Goal: Task Accomplishment & Management: Complete application form

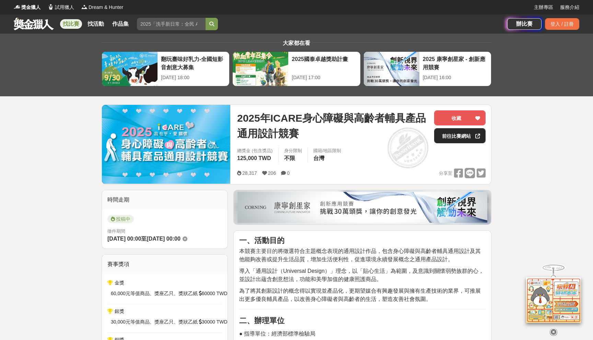
click at [460, 138] on link "前往比賽網站" at bounding box center [459, 135] width 51 height 15
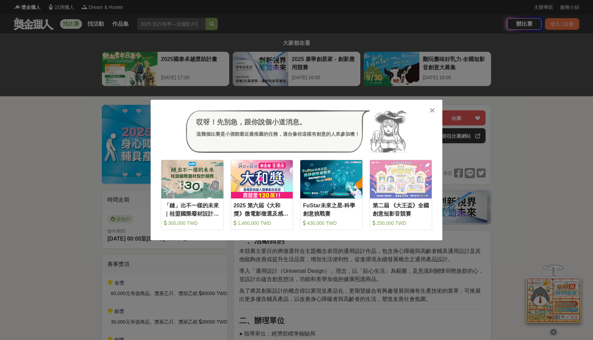
click at [431, 112] on icon at bounding box center [431, 110] width 5 height 7
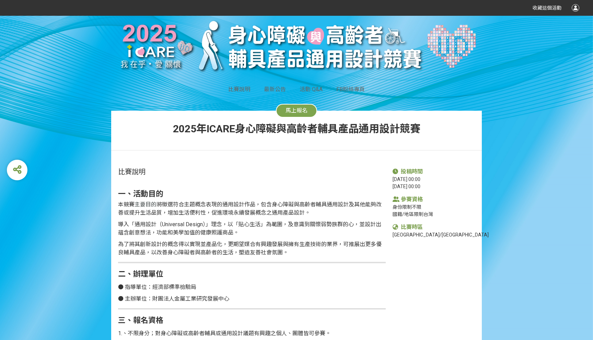
scroll to position [16, 0]
click at [293, 115] on button "馬上報名" at bounding box center [296, 111] width 41 height 14
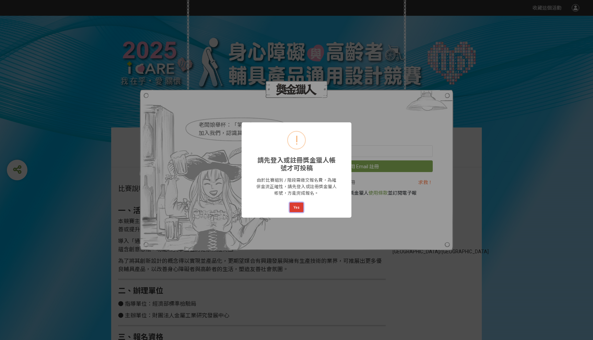
click at [296, 204] on button "Yes" at bounding box center [297, 208] width 14 height 10
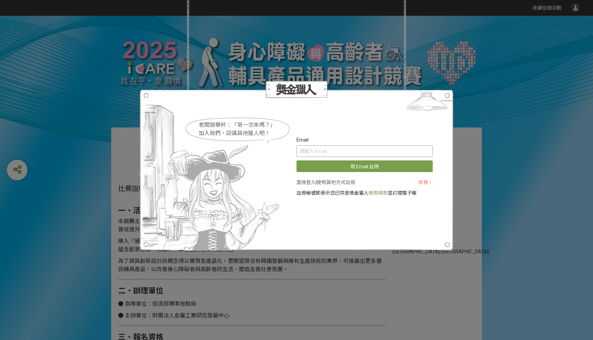
click at [321, 151] on input "text" at bounding box center [364, 151] width 136 height 12
type input "ㄇ"
type input "[EMAIL_ADDRESS][DOMAIN_NAME]"
click at [296, 161] on button "用 Email 註冊" at bounding box center [364, 167] width 136 height 12
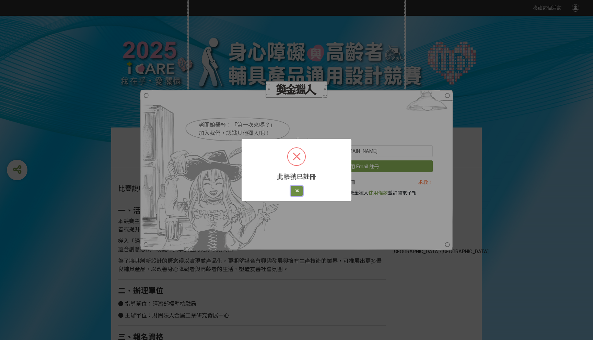
click at [299, 190] on button "OK" at bounding box center [297, 191] width 12 height 10
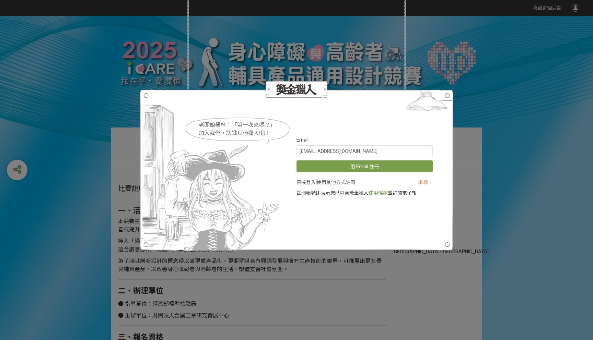
click at [496, 87] on div "老闆娘舉杯：「第一次來嗎？」 加入我們，認識其他獵人吧！ Email allanchung888@gmail.com 用 Email 註冊 直接登入 | 使用…" at bounding box center [296, 170] width 593 height 340
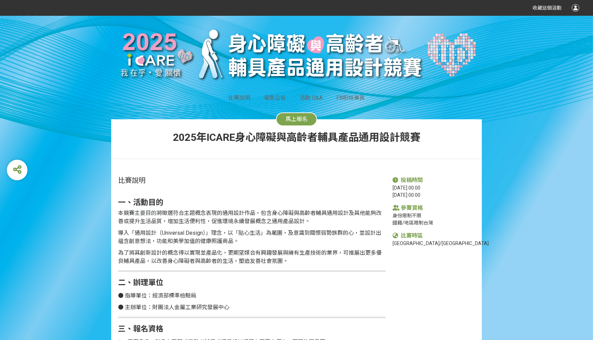
scroll to position [13, 0]
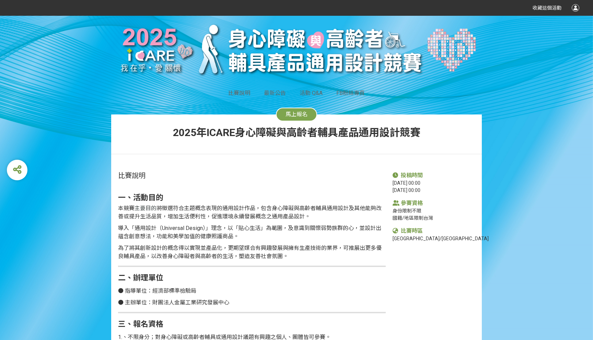
click at [309, 119] on button "馬上報名" at bounding box center [296, 115] width 41 height 14
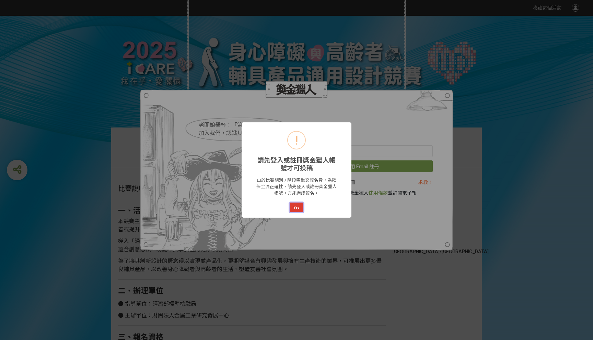
click at [297, 208] on button "Yes" at bounding box center [297, 208] width 14 height 10
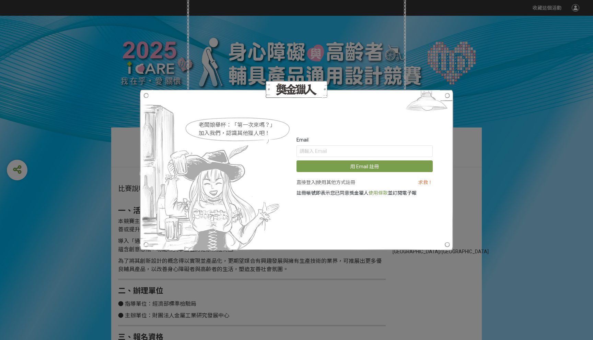
click at [277, 291] on div "老闆娘舉杯：「第一次來嗎？」 加入我們，認識其他獵人吧！ Email 用 Email 註冊 直接登入 | 使用其他方式註冊 求救！ 註冊帳號即表示您已同意獎金…" at bounding box center [296, 170] width 593 height 340
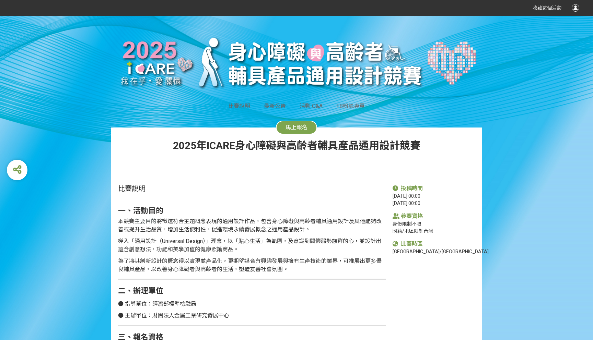
click at [303, 125] on span "馬上報名" at bounding box center [296, 127] width 22 height 7
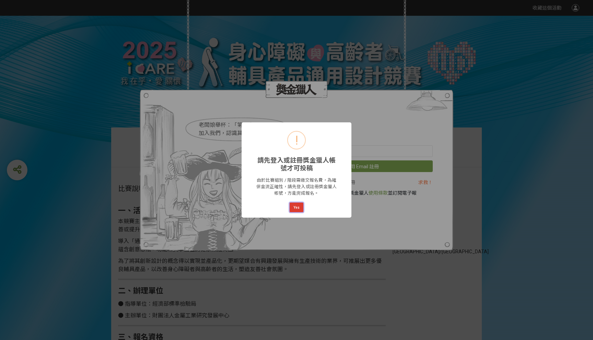
click at [297, 207] on button "Yes" at bounding box center [297, 208] width 14 height 10
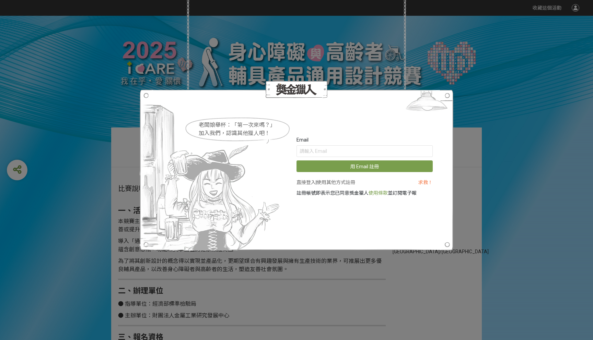
click at [426, 182] on link "求救！" at bounding box center [425, 182] width 14 height 5
click at [308, 185] on link "直接登入" at bounding box center [305, 182] width 19 height 5
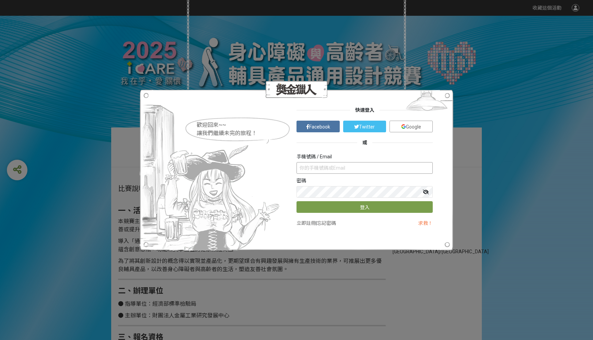
click at [334, 167] on input "text" at bounding box center [364, 168] width 136 height 12
click at [399, 127] on link "Google" at bounding box center [410, 127] width 43 height 12
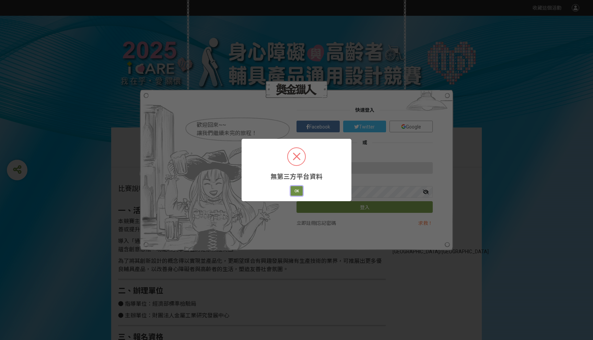
click at [299, 193] on button "OK" at bounding box center [297, 191] width 12 height 10
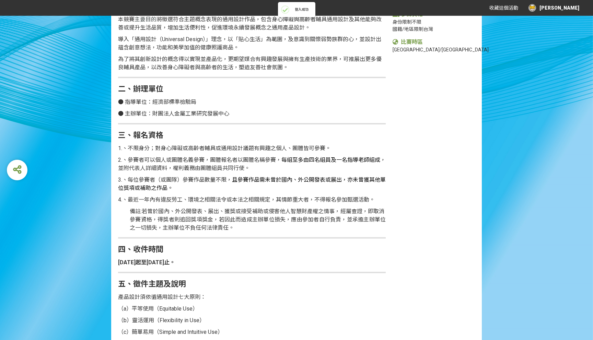
scroll to position [27, 0]
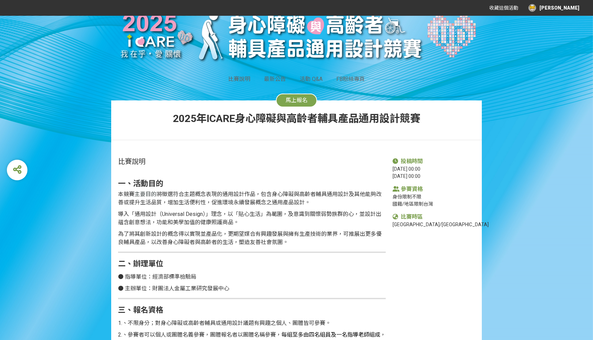
click at [287, 105] on button "馬上報名" at bounding box center [296, 101] width 41 height 14
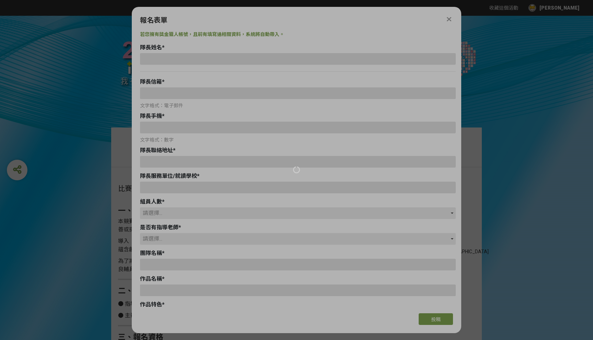
scroll to position [0, 0]
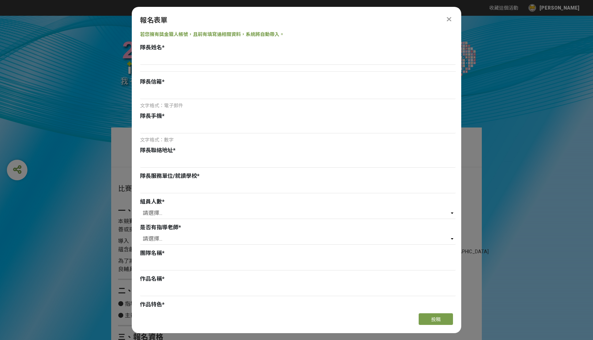
click at [270, 67] on div at bounding box center [298, 64] width 316 height 22
click at [248, 70] on div at bounding box center [298, 71] width 316 height 7
click at [246, 59] on input at bounding box center [298, 59] width 316 height 12
click at [219, 61] on input at bounding box center [298, 59] width 316 height 12
type input "[PERSON_NAME]"
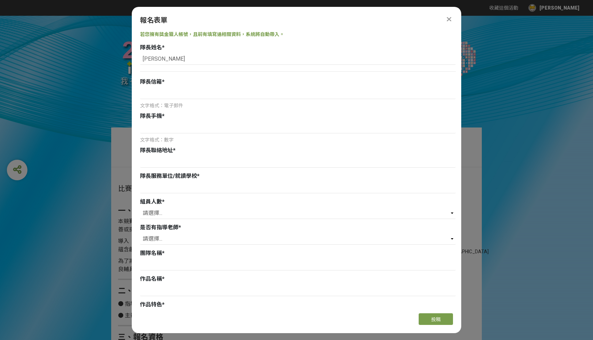
click at [341, 86] on div "隊長信箱 * 文字格式：電子郵件" at bounding box center [298, 94] width 316 height 32
click at [341, 88] on input at bounding box center [298, 93] width 316 height 12
type input "ㄇ"
type input "[EMAIL_ADDRESS][DOMAIN_NAME]"
click at [306, 131] on input at bounding box center [298, 128] width 316 height 12
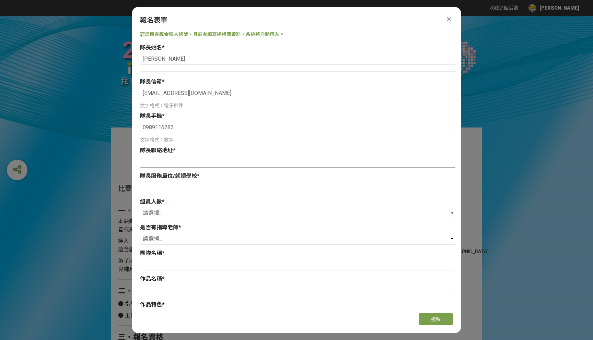
type input "0989116282"
click at [279, 163] on input at bounding box center [298, 162] width 316 height 12
type input "[STREET_ADDRESS]3樓"
click at [267, 185] on input at bounding box center [298, 188] width 316 height 12
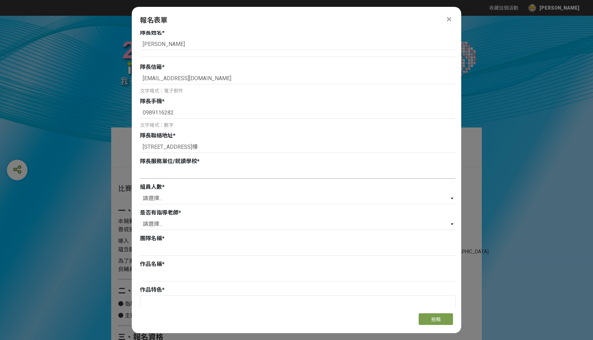
scroll to position [19, 0]
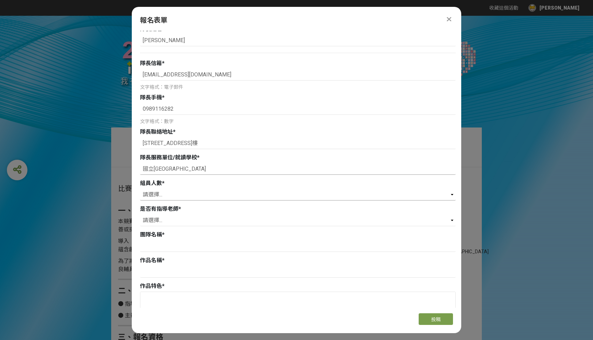
type input "國立[GEOGRAPHIC_DATA]"
click at [262, 193] on select "請選擇... 0 1 2 3" at bounding box center [298, 195] width 316 height 12
select select "3"
click at [140, 189] on select "請選擇... 0 1 2 3" at bounding box center [298, 195] width 316 height 12
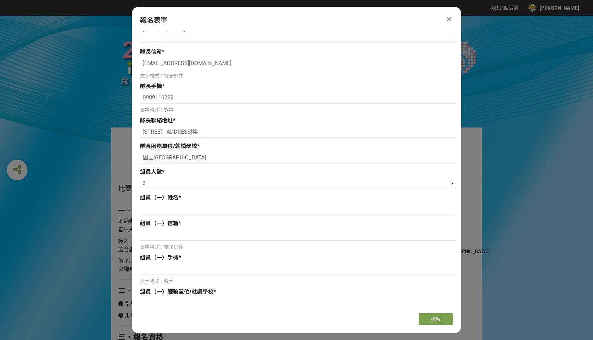
scroll to position [37, 0]
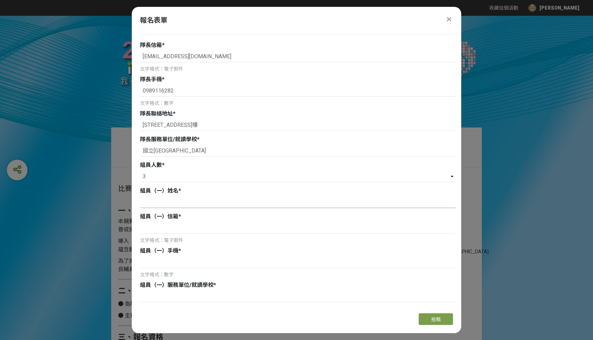
click at [229, 208] on input at bounding box center [298, 203] width 316 height 12
type input "中"
type input "[PERSON_NAME]"
click at [199, 228] on input at bounding box center [298, 228] width 316 height 12
click at [166, 226] on input "ㄔㄣ" at bounding box center [298, 228] width 316 height 12
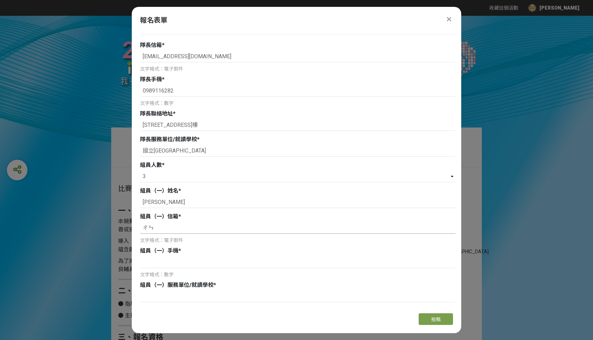
drag, startPoint x: 166, startPoint y: 226, endPoint x: 121, endPoint y: 226, distance: 44.6
paste input "[PERSON_NAME]"
type input "[PERSON_NAME]"
click at [162, 266] on input at bounding box center [298, 263] width 316 height 12
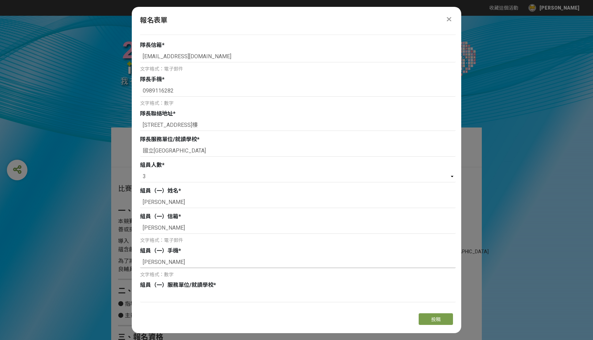
click at [158, 263] on input "林痳" at bounding box center [298, 263] width 316 height 12
drag, startPoint x: 153, startPoint y: 263, endPoint x: 131, endPoint y: 263, distance: 21.6
paste input "伶"
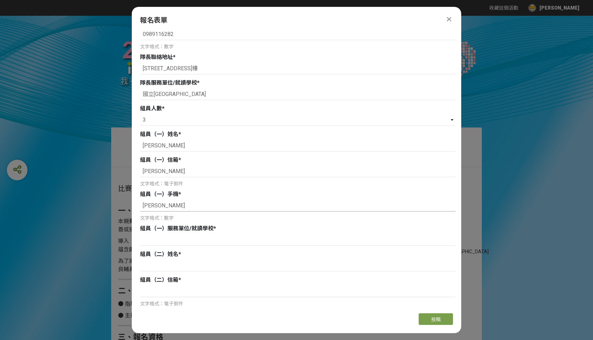
scroll to position [144, 0]
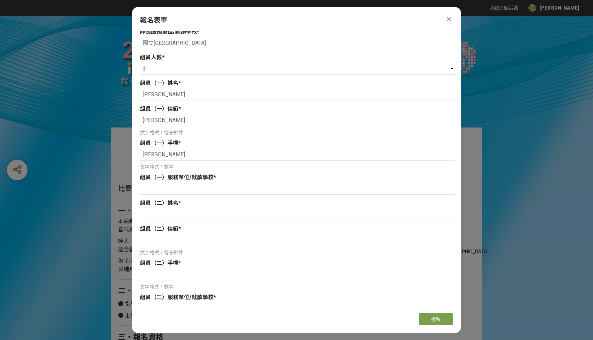
click at [143, 156] on input "伶芳" at bounding box center [298, 155] width 316 height 12
type input "[PERSON_NAME]"
click at [179, 190] on input at bounding box center [298, 189] width 316 height 12
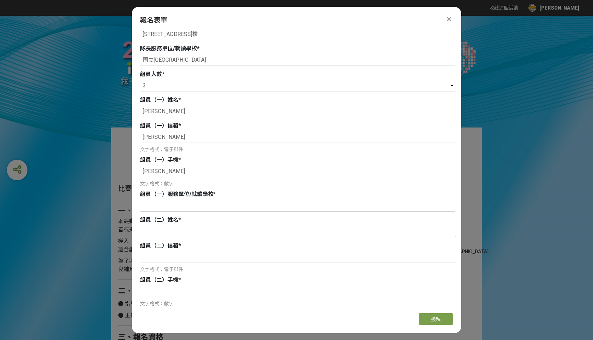
scroll to position [133, 0]
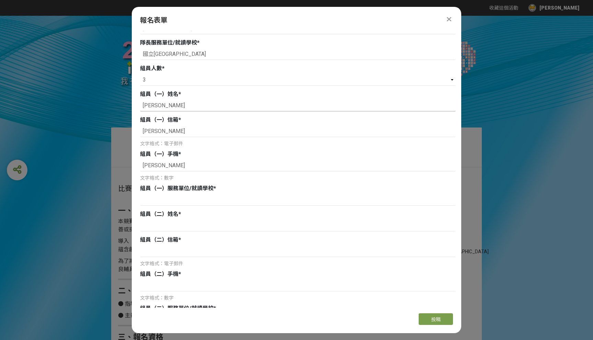
drag, startPoint x: 168, startPoint y: 107, endPoint x: 132, endPoint y: 107, distance: 35.7
click at [132, 107] on div "若您擁有獎金獵人帳號，且前有填寫過相關資料，系統將自動帶入。 隊長姓名 * 鍾宇傑 隊長信箱 * allanchung888@gmail.com 文字格式：電…" at bounding box center [296, 169] width 329 height 277
drag, startPoint x: 163, startPoint y: 131, endPoint x: 133, endPoint y: 131, distance: 30.2
click at [134, 131] on div "若您擁有獎金獵人帳號，且前有填寫過相關資料，系統將自動帶入。 隊長姓名 * 鍾宇傑 隊長信箱 * allanchung888@gmail.com 文字格式：電…" at bounding box center [296, 169] width 329 height 277
click at [177, 206] on div at bounding box center [298, 200] width 316 height 13
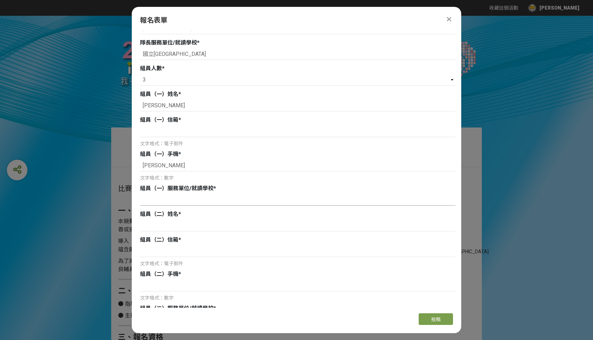
click at [176, 200] on input at bounding box center [298, 200] width 316 height 12
paste input "[PERSON_NAME]"
type input "[PERSON_NAME]"
drag, startPoint x: 179, startPoint y: 161, endPoint x: 137, endPoint y: 161, distance: 42.9
click at [137, 161] on div "若您擁有獎金獵人帳號，且前有填寫過相關資料，系統將自動帶入。 隊長姓名 * 鍾宇傑 隊長信箱 * allanchung888@gmail.com 文字格式：電…" at bounding box center [296, 169] width 329 height 277
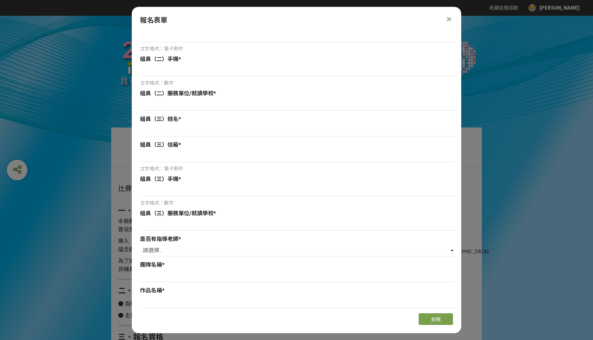
scroll to position [317, 0]
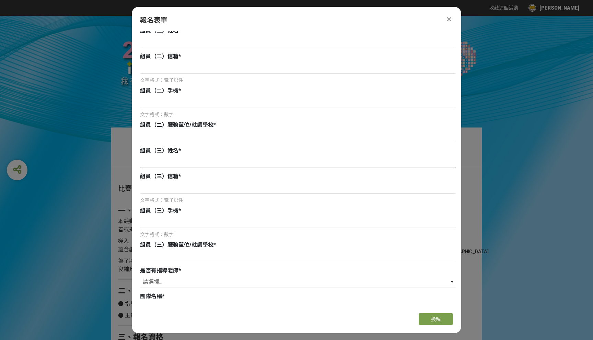
click at [165, 163] on input at bounding box center [298, 162] width 316 height 12
paste input "[PERSON_NAME]"
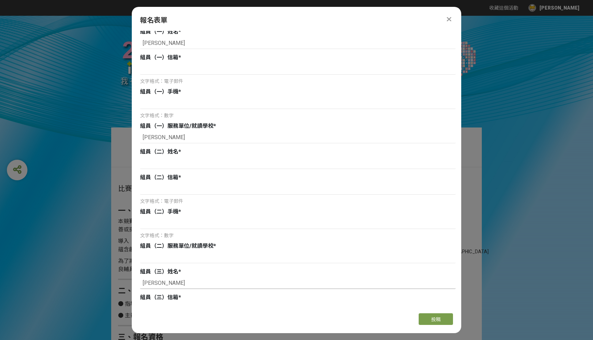
scroll to position [203, 0]
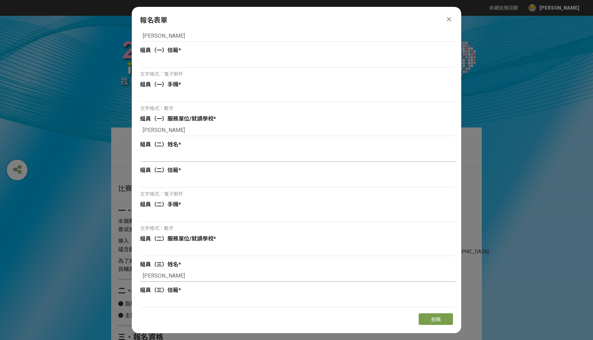
type input "[PERSON_NAME]"
click at [167, 156] on input at bounding box center [298, 156] width 316 height 12
drag, startPoint x: 167, startPoint y: 134, endPoint x: 138, endPoint y: 133, distance: 28.8
click at [138, 133] on div "若您擁有獎金獵人帳號，且前有填寫過相關資料，系統將自動帶入。 隊長姓名 * 鍾宇傑 隊長信箱 * allanchung888@gmail.com 文字格式：電…" at bounding box center [296, 169] width 329 height 277
click at [144, 158] on input at bounding box center [298, 156] width 316 height 12
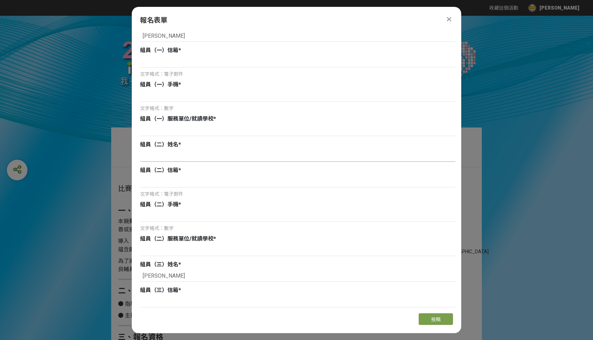
paste input "[PERSON_NAME]"
type input "[PERSON_NAME]"
click at [162, 130] on input at bounding box center [298, 131] width 316 height 12
type input "國立[GEOGRAPHIC_DATA]"
drag, startPoint x: 189, startPoint y: 132, endPoint x: 130, endPoint y: 131, distance: 59.7
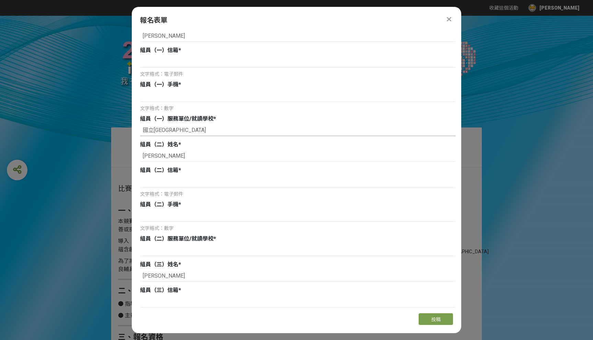
paste input "國立[GEOGRAPHIC_DATA]"
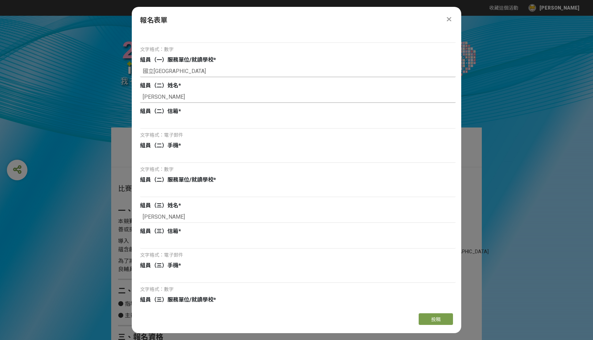
scroll to position [300, 0]
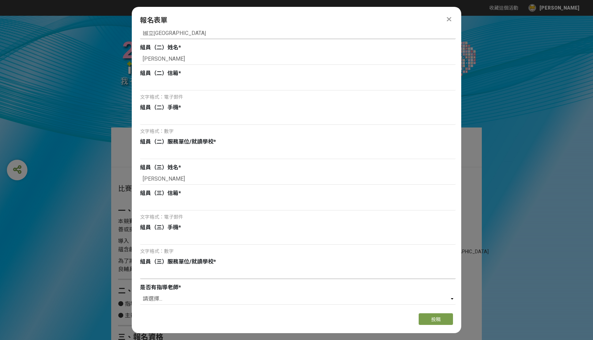
type input "國立[GEOGRAPHIC_DATA]"
click at [156, 276] on input at bounding box center [298, 274] width 316 height 12
paste input "國立[GEOGRAPHIC_DATA]"
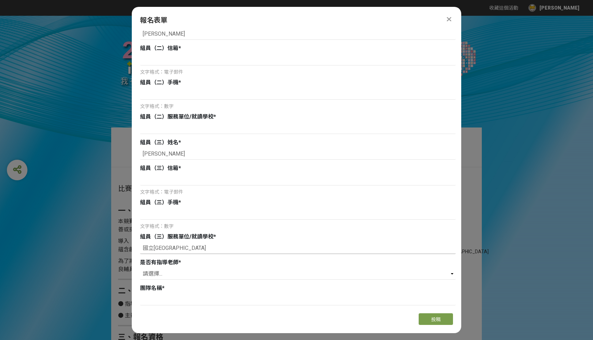
scroll to position [338, 0]
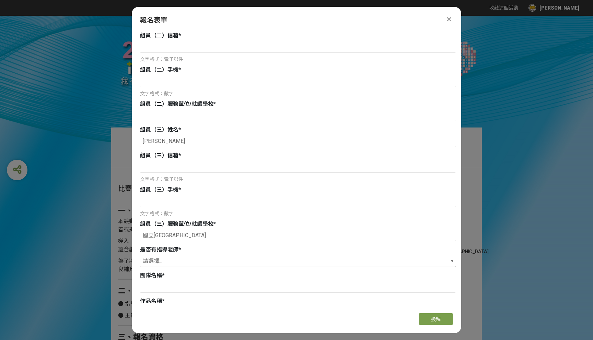
type input "國立[GEOGRAPHIC_DATA]"
click at [163, 266] on select "請選擇... 是 否" at bounding box center [298, 262] width 316 height 12
select select "是"
click at [140, 256] on select "請選擇... 是 否" at bounding box center [298, 262] width 316 height 12
click at [155, 290] on input at bounding box center [298, 287] width 316 height 12
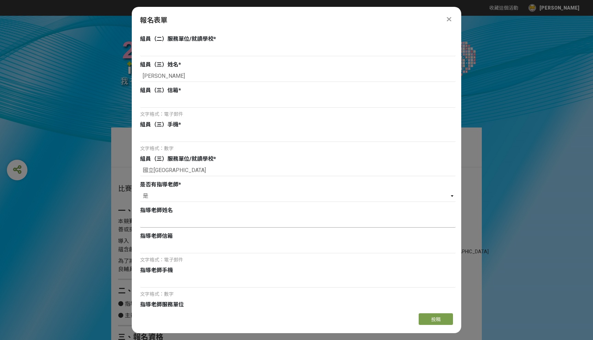
scroll to position [408, 0]
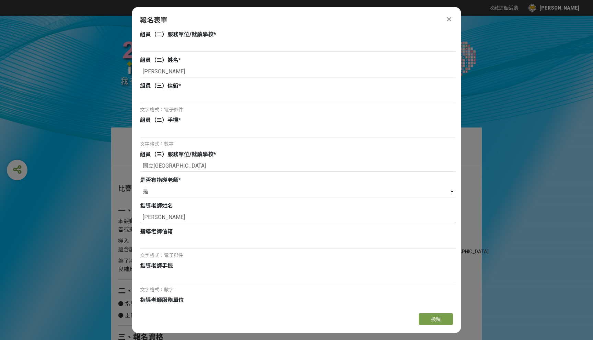
type input "[PERSON_NAME]"
click at [206, 223] on div "[PERSON_NAME]" at bounding box center [298, 218] width 316 height 13
click at [201, 236] on div "指導老師信箱" at bounding box center [298, 232] width 316 height 8
click at [199, 242] on input at bounding box center [298, 243] width 316 height 12
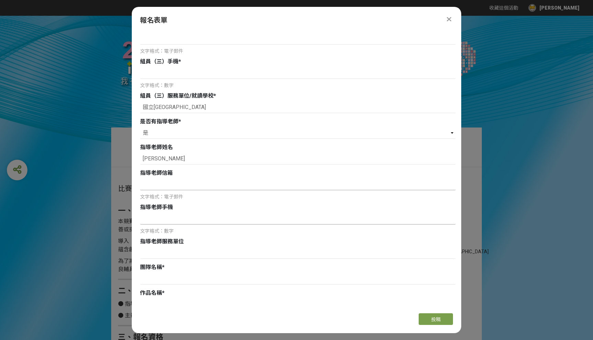
scroll to position [468, 0]
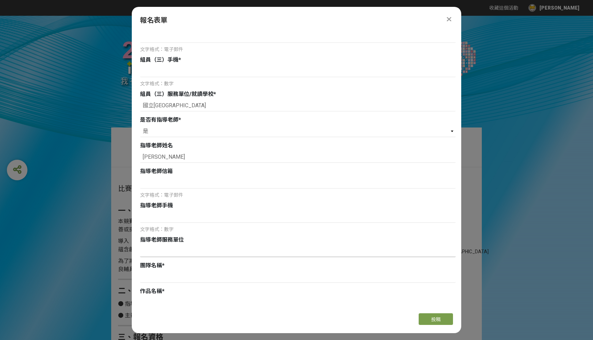
click at [187, 249] on input at bounding box center [298, 252] width 316 height 12
paste input "國立[GEOGRAPHIC_DATA]"
type input "國立[GEOGRAPHIC_DATA]"
click at [179, 275] on input at bounding box center [298, 277] width 316 height 12
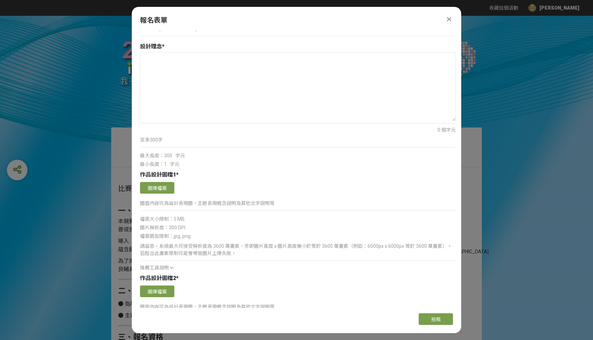
scroll to position [893, 0]
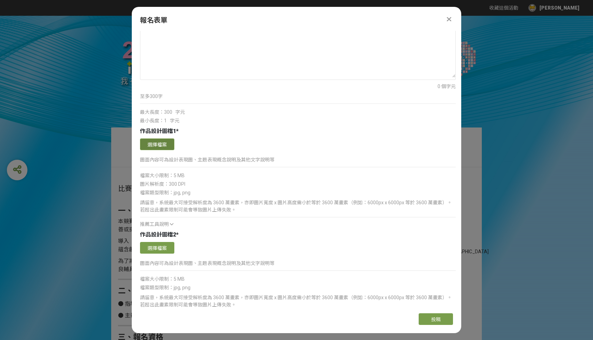
click at [163, 145] on button "選擇檔案" at bounding box center [157, 145] width 34 height 12
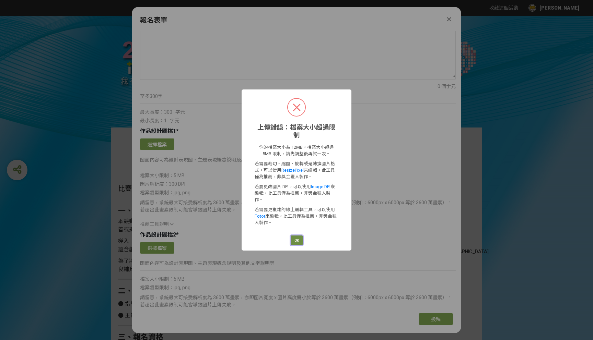
click at [296, 236] on button "OK" at bounding box center [297, 241] width 12 height 10
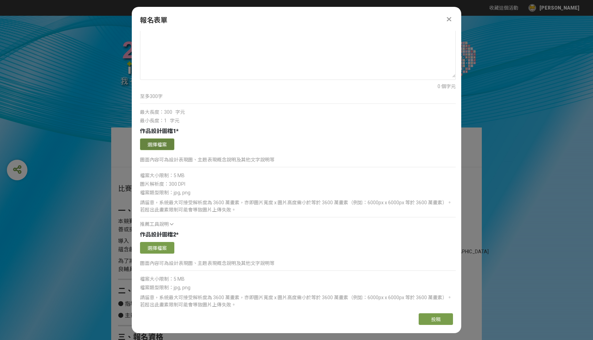
click at [161, 148] on button "選擇檔案" at bounding box center [157, 145] width 34 height 12
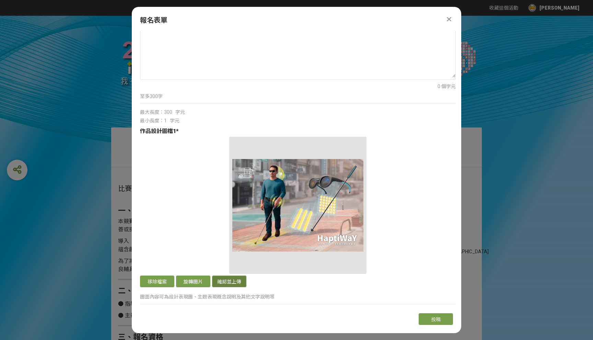
click at [232, 280] on button "確認並上傳" at bounding box center [229, 282] width 34 height 12
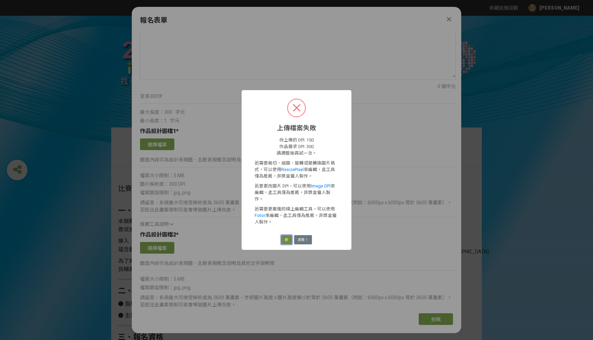
click at [285, 237] on button "好" at bounding box center [286, 240] width 11 height 10
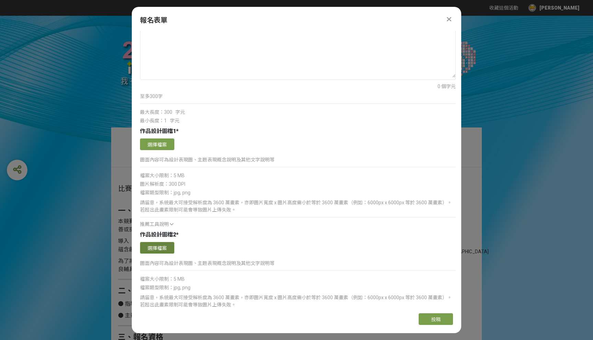
click at [165, 249] on button "選擇檔案" at bounding box center [157, 248] width 34 height 12
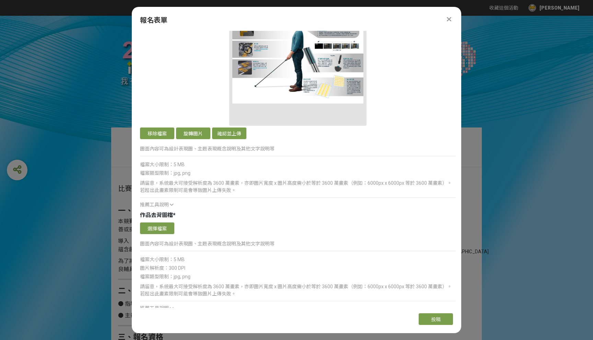
scroll to position [1163, 0]
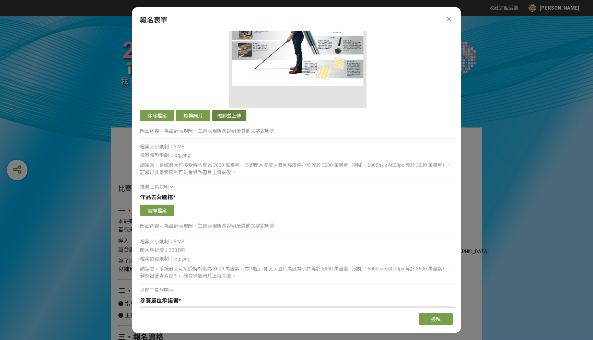
click at [228, 115] on button "確認並上傳" at bounding box center [229, 116] width 34 height 12
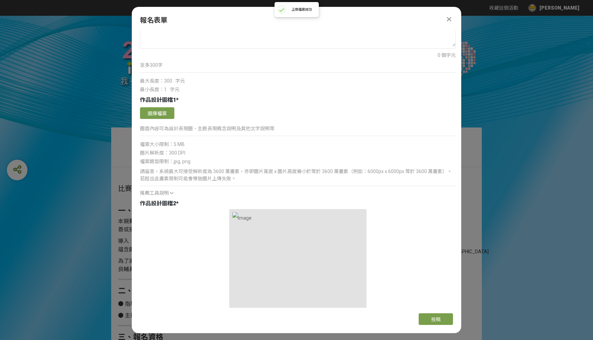
scroll to position [876, 0]
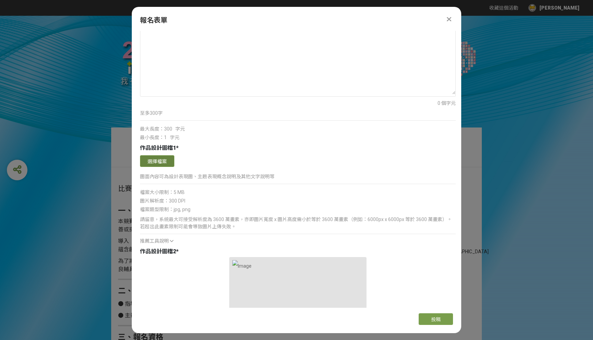
click at [164, 167] on button "選擇檔案" at bounding box center [157, 161] width 34 height 12
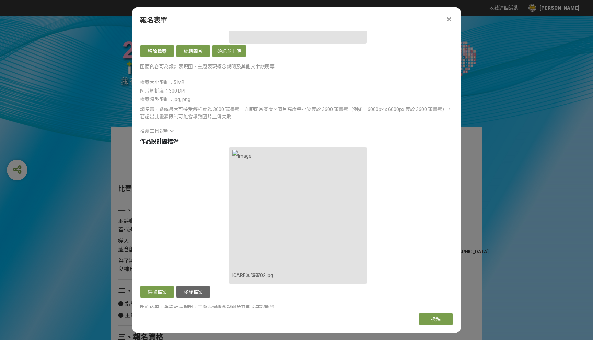
scroll to position [1110, 0]
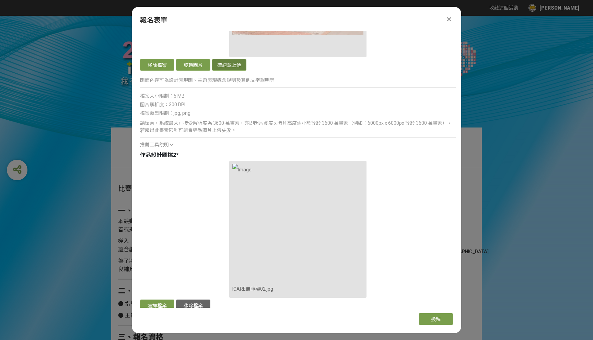
click at [231, 68] on button "確認並上傳" at bounding box center [229, 65] width 34 height 12
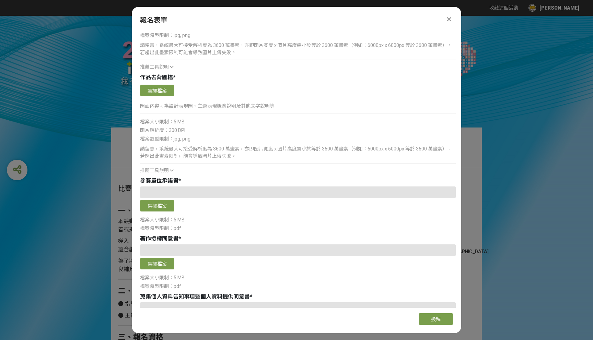
scroll to position [1418, 0]
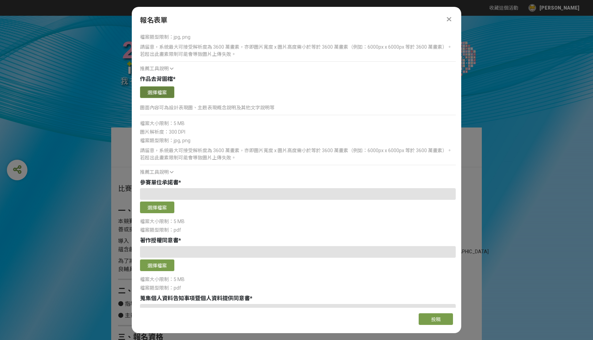
click at [165, 93] on button "選擇檔案" at bounding box center [157, 92] width 34 height 12
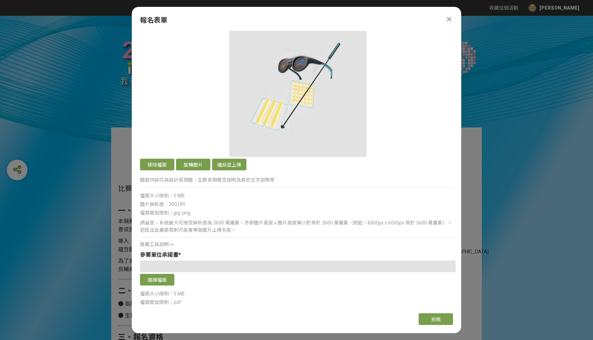
scroll to position [1541, 0]
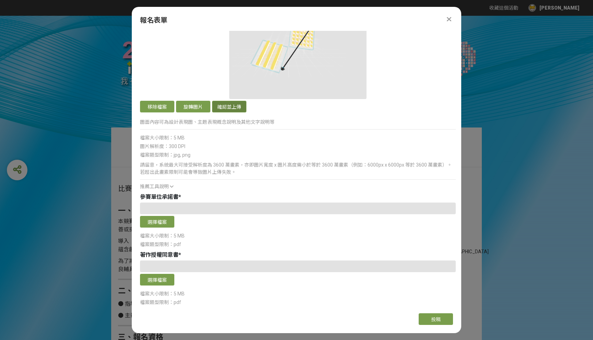
click at [235, 104] on button "確認並上傳" at bounding box center [229, 107] width 34 height 12
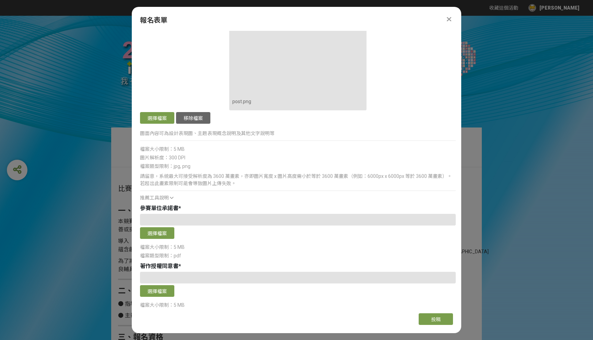
scroll to position [1586, 0]
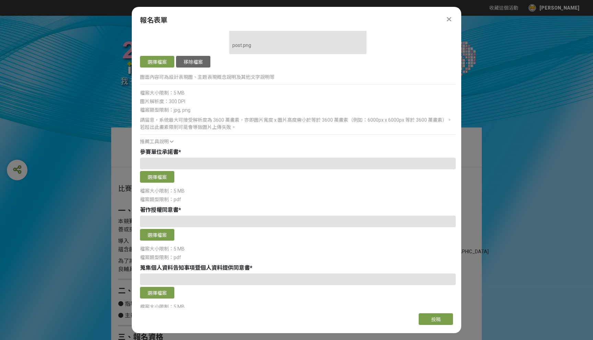
click at [215, 149] on div "參賽單位承諾書 *" at bounding box center [298, 152] width 316 height 8
click at [162, 177] on button "選擇檔案" at bounding box center [157, 177] width 34 height 12
click at [166, 233] on button "選擇檔案" at bounding box center [157, 235] width 34 height 12
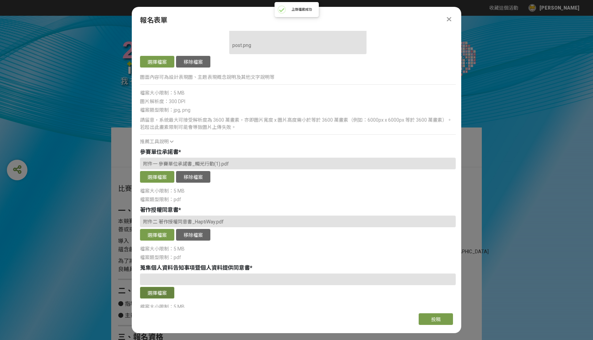
click at [164, 296] on button "選擇檔案" at bounding box center [157, 293] width 34 height 12
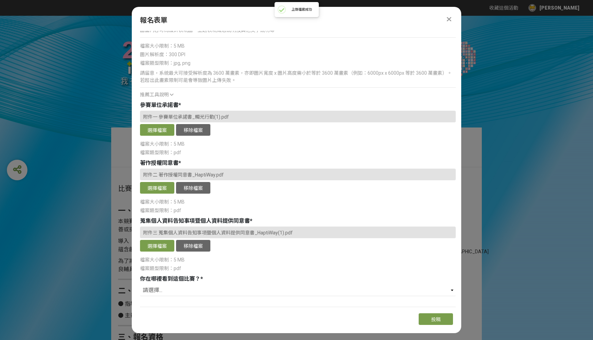
scroll to position [1648, 0]
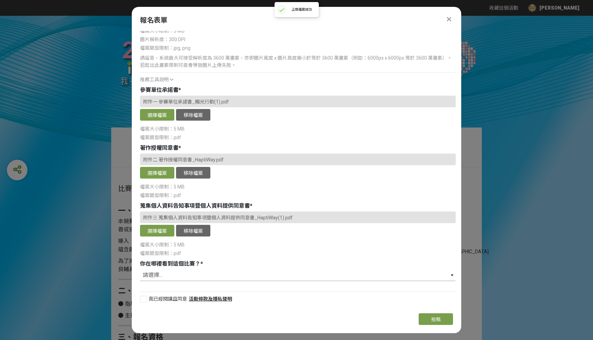
click at [175, 276] on select "請選擇... 獎金獵人網站 Facebook / Instagram 校園講座 / 老師系上推薦 電子郵件 海報 其他" at bounding box center [298, 276] width 316 height 12
select select "獎金獵人網站"
click at [140, 270] on select "請選擇... 獎金獵人網站 Facebook / Instagram 校園講座 / 老師系上推薦 電子郵件 海報 其他" at bounding box center [298, 276] width 316 height 12
click at [145, 298] on div at bounding box center [143, 299] width 7 height 7
checkbox input "true"
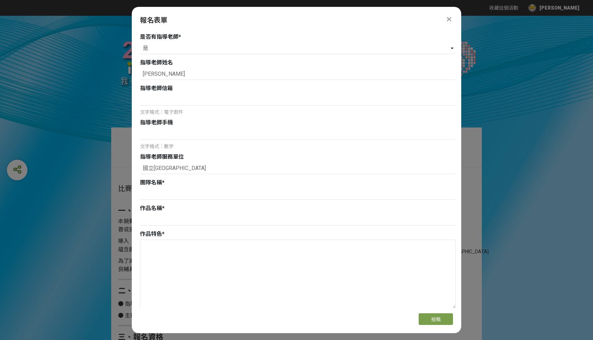
scroll to position [538, 0]
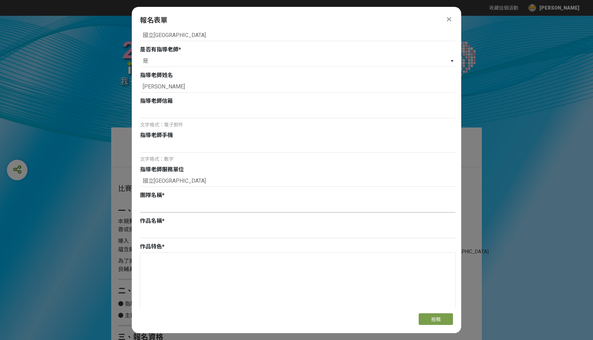
click at [232, 208] on input at bounding box center [298, 207] width 316 height 12
type input "觸光行動"
click at [155, 238] on div at bounding box center [298, 233] width 316 height 13
click at [156, 234] on input at bounding box center [298, 233] width 316 height 12
click at [167, 233] on input at bounding box center [298, 233] width 316 height 12
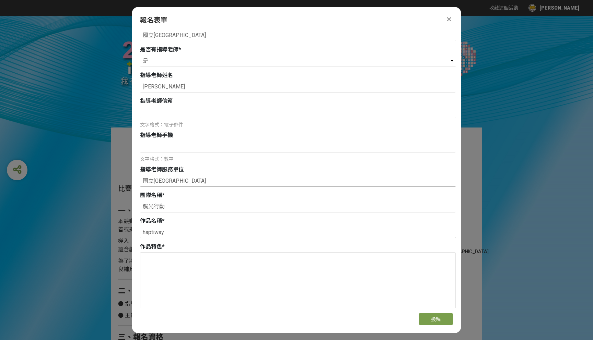
type input "haptiway"
click at [177, 185] on input "國立[GEOGRAPHIC_DATA]" at bounding box center [298, 181] width 316 height 12
click at [168, 151] on input at bounding box center [298, 147] width 316 height 12
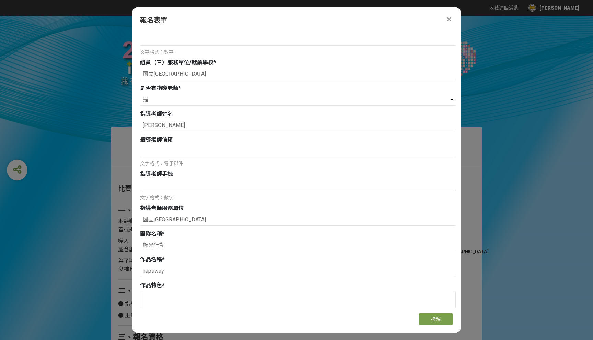
scroll to position [499, 0]
click at [168, 151] on input at bounding box center [298, 152] width 316 height 12
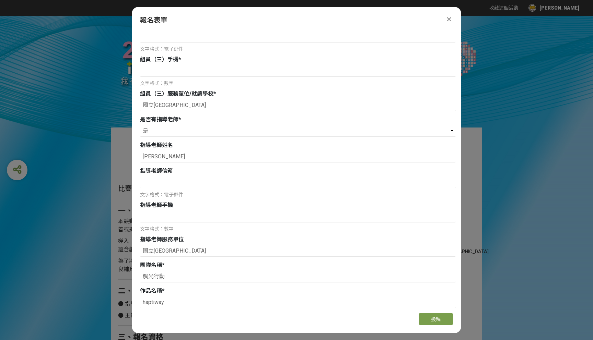
scroll to position [463, 0]
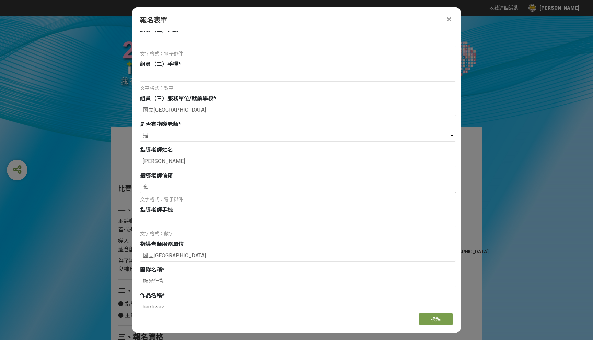
type input "ㄛ"
type input "[EMAIL_ADDRESS][DOMAIN_NAME]"
click at [177, 224] on input at bounding box center [298, 222] width 316 height 12
paste input "2771 2171"
click at [214, 221] on input "2771 2171" at bounding box center [298, 222] width 316 height 12
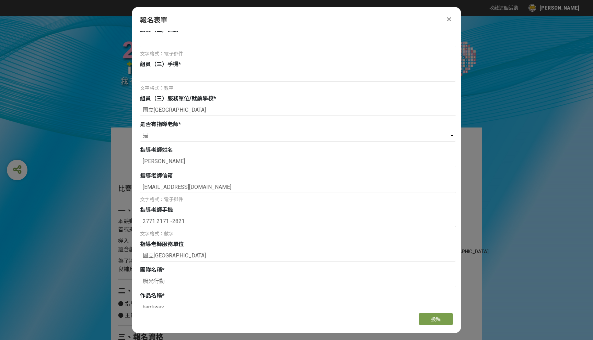
drag, startPoint x: 191, startPoint y: 220, endPoint x: 92, endPoint y: 220, distance: 99.1
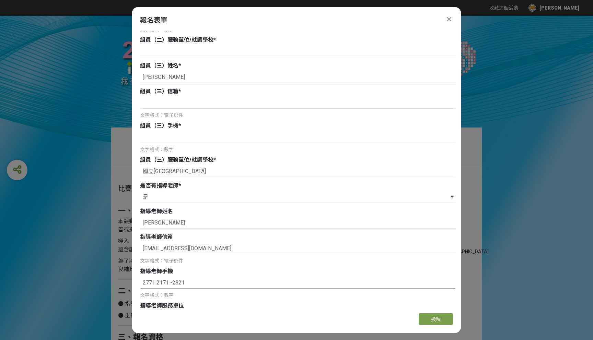
scroll to position [342, 0]
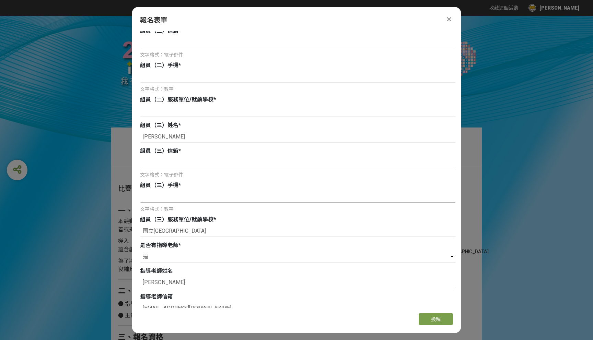
type input "2771 2171 -2821"
click at [181, 201] on input at bounding box center [298, 197] width 316 height 12
paste input "2771 2171 -2821"
drag, startPoint x: 203, startPoint y: 196, endPoint x: 111, endPoint y: 196, distance: 92.3
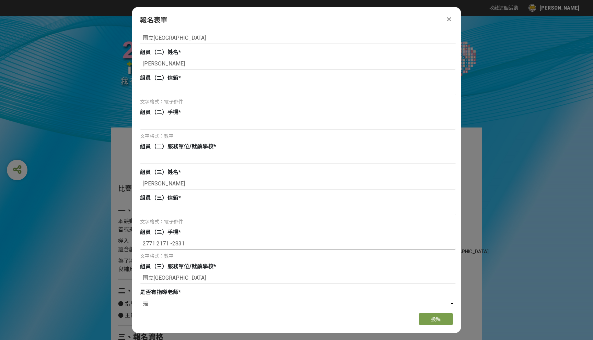
scroll to position [259, 0]
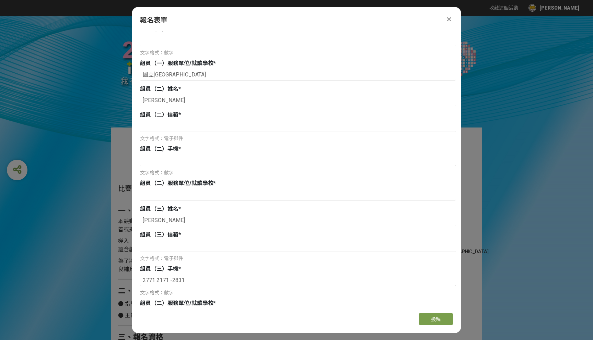
type input "2771 2171 -2831"
click at [186, 161] on input at bounding box center [298, 161] width 316 height 12
paste input "2771 2171 -2831"
type input "2771 2171 -2831"
click at [203, 126] on input at bounding box center [298, 126] width 316 height 12
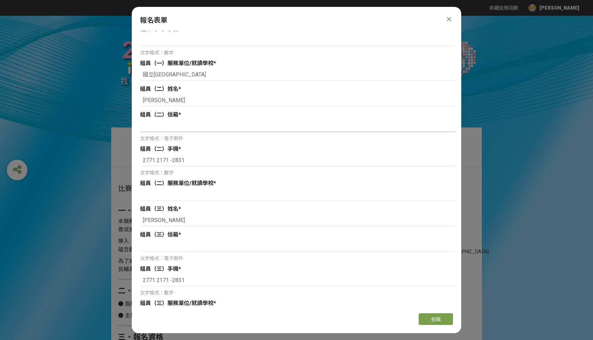
paste input "[EMAIL_ADDRESS][DOMAIN_NAME]"
type input "[EMAIL_ADDRESS][DOMAIN_NAME]"
click at [201, 246] on input at bounding box center [298, 246] width 316 height 12
paste input "[EMAIL_ADDRESS][DOMAIN_NAME]"
type input "[EMAIL_ADDRESS][DOMAIN_NAME]"
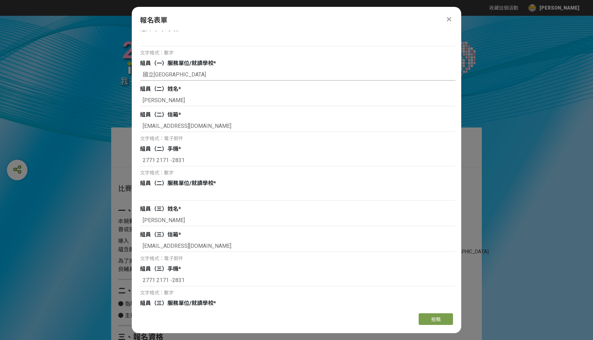
drag, startPoint x: 193, startPoint y: 75, endPoint x: 136, endPoint y: 75, distance: 56.6
click at [136, 75] on div "若您擁有獎金獵人帳號，且前有填寫過相關資料，系統將自動帶入。 隊長姓名 * 鍾宇傑 隊長信箱 * allanchung888@gmail.com 文字格式：電…" at bounding box center [296, 169] width 329 height 277
click at [202, 199] on input at bounding box center [298, 195] width 316 height 12
paste input "國立[GEOGRAPHIC_DATA]"
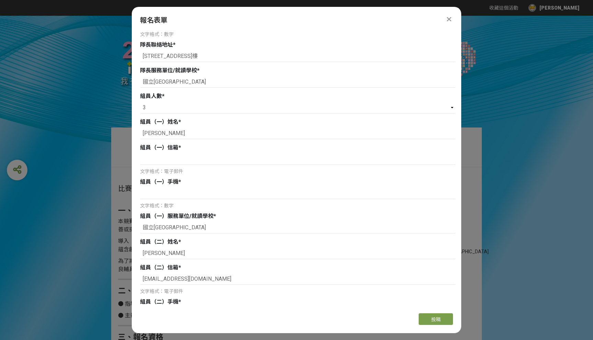
scroll to position [97, 0]
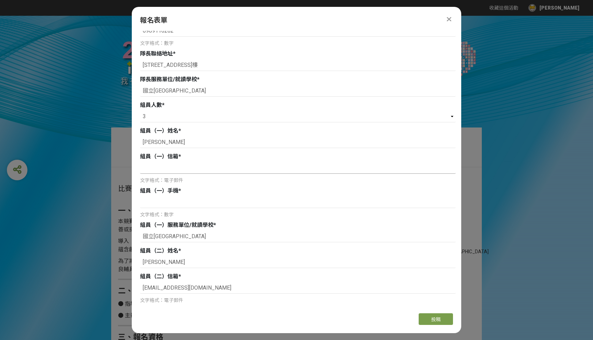
type input "國立[GEOGRAPHIC_DATA]"
click at [191, 167] on input at bounding box center [298, 168] width 316 height 12
type input "ㄔ"
type input "ｔ"
type input "[EMAIL_ADDRESS][DOMAIN_NAME]"
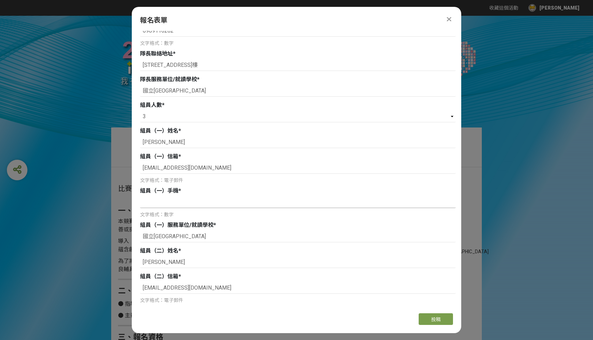
click at [167, 204] on input at bounding box center [298, 203] width 316 height 12
type input "ㄢ"
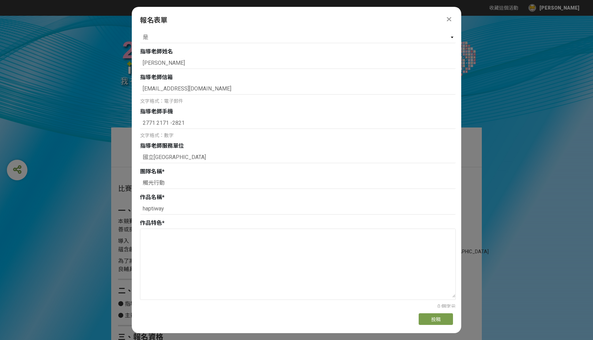
scroll to position [643, 0]
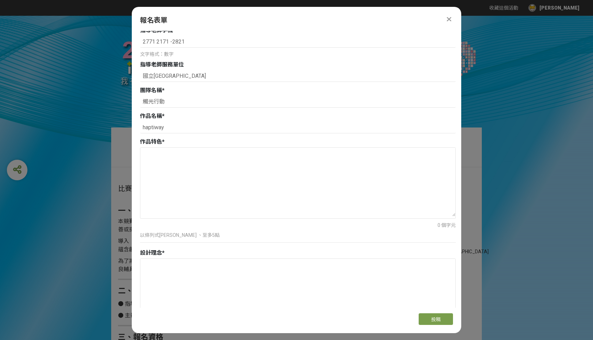
type input "0989116282"
click at [153, 165] on textarea at bounding box center [297, 182] width 315 height 69
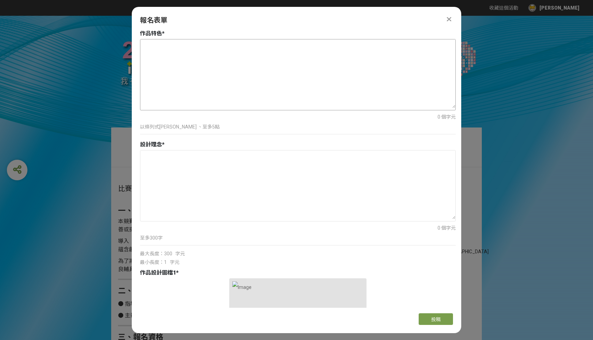
scroll to position [769, 0]
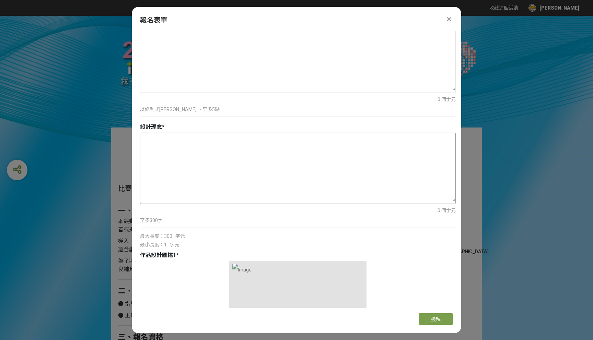
click at [296, 171] on textarea at bounding box center [297, 167] width 315 height 69
paste textarea "本設計理念以改善台灣視障者出行困境為核心。現有導盲磚常因斷續、破損或還估用而失"
click at [296, 171] on textarea "本設計理念以改善台灣視障者出行困境為核心。現有導盲磚常因斷續、破損或還估用而失" at bounding box center [297, 167] width 315 height 69
drag, startPoint x: 365, startPoint y: 148, endPoint x: 8, endPoint y: 120, distance: 357.8
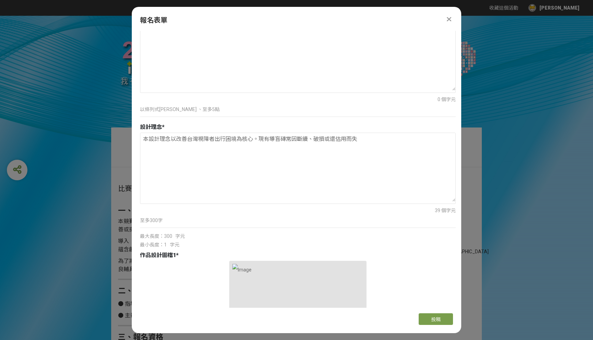
paste textarea "效,甚至與輪椅、推車使用者產生衝突。本專案透過城市數位學生,建立可勤態更新的虚 擬導盲路徑,取代傳統實體鋪設。視障者手持智慧導盲杖,前端感測器能偵測數位導盲 …"
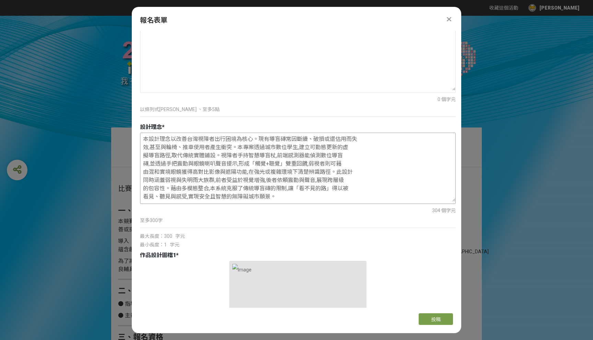
click at [144, 148] on textarea "本設計理念以改善台灣視障者出行困境為核心。現有導盲磚常因斷續、破損或還估用而失 效,甚至與輪椅、推車使用者產生衝突。本專案透過城市數位學生,建立可勤態更新的虚…" at bounding box center [297, 167] width 315 height 69
click at [144, 157] on textarea "本設計理念以改善台灣視障者出行困境為核心。現有導盲磚常因斷續、破損或還估用而失效,甚至與輪椅、推車使用者產生衝突。本專案透過城市數位學生,建立可勤態更新的虚 …" at bounding box center [297, 167] width 315 height 69
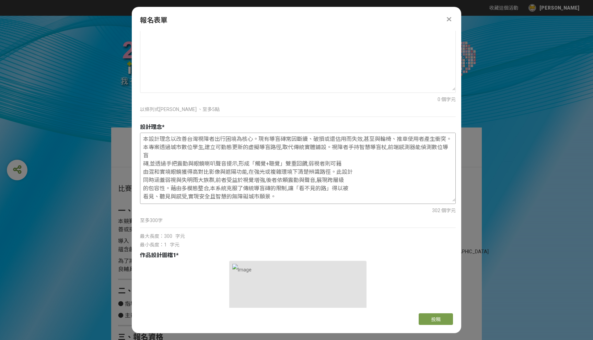
click at [145, 162] on textarea "本設計理念以改善台灣視障者出行困境為核心。現有導盲磚常因斷續、破損或還估用而失效,甚至與輪椅、推車使用者產生衝突。本專案透過城市數位學生,建立可勤態更新的虚擬…" at bounding box center [297, 167] width 315 height 69
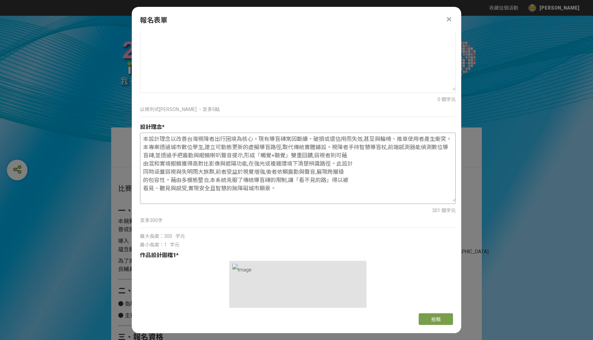
click at [143, 156] on textarea "本設計理念以改善台灣視障者出行困境為核心。現有導盲磚常因斷續、破損或還估用而失效,甚至與輪椅、推車使用者產生衝突。本專案透過城市數位學生,建立可勤態更新的虚擬…" at bounding box center [297, 167] width 315 height 69
click at [144, 163] on textarea "本設計理念以改善台灣視障者出行困境為核心。現有導盲磚常因斷續、破損或還估用而失效,甚至與輪椅、推車使用者產生衝突。本專案透過城市數位學生,建立可勤態更新的虚擬…" at bounding box center [297, 167] width 315 height 69
click at [145, 172] on textarea "本設計理念以改善台灣視障者出行困境為核心。現有導盲磚常因斷續、破損或還估用而失效,甚至與輪椅、推車使用者產生衝突。本專案透過城市數位學生,建立可勤態更新的虚擬…" at bounding box center [297, 167] width 315 height 69
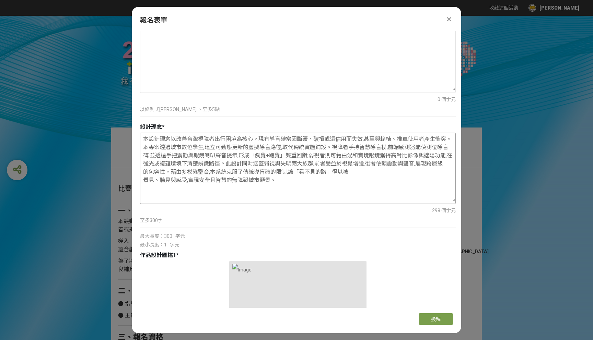
click at [143, 180] on textarea "本設計理念以改善台灣視障者出行困境為核心。現有導盲磚常因斷續、破損或還估用而失效,甚至與輪椅、推車使用者產生衝突。本專案透過城市數位學生,建立可勤態更新的虚擬…" at bounding box center [297, 167] width 315 height 69
click at [145, 181] on textarea "本設計理念以改善台灣視障者出行困境為核心。現有導盲磚常因斷續、破損或還估用而失效,甚至與輪椅、推車使用者產生衝突。本專案透過城市數位學生,建立可勤態更新的虚擬…" at bounding box center [297, 167] width 315 height 69
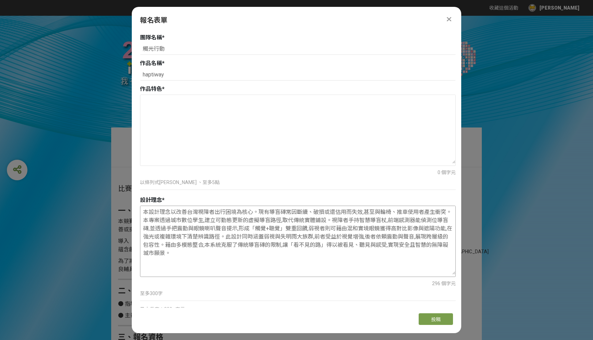
scroll to position [654, 0]
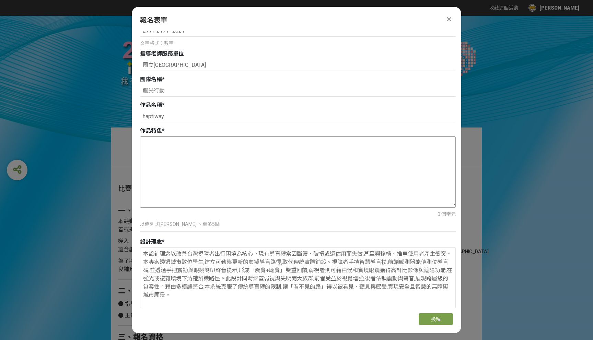
type textarea "本設計理念以改善台灣視障者出行困境為核心。現有導盲磚常因斷續、破損或還估用而失效,甚至與輪椅、推車使用者產生衝突。本專案透過城市數位學生,建立可勤態更新的虚擬…"
click at [265, 169] on textarea at bounding box center [297, 171] width 315 height 69
click at [285, 174] on textarea at bounding box center [297, 171] width 315 height 69
drag, startPoint x: 191, startPoint y: 298, endPoint x: 119, endPoint y: 233, distance: 96.6
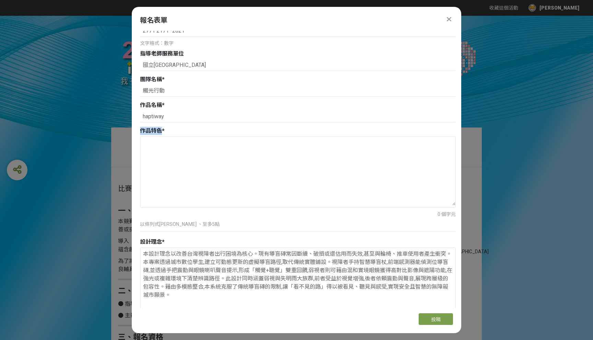
drag, startPoint x: 139, startPoint y: 131, endPoint x: 161, endPoint y: 132, distance: 21.6
click at [161, 132] on div "若您擁有獎金獵人帳號，且前有填寫過相關資料，系統將自動帶入。 隊長姓名 * 鍾宇傑 隊長信箱 * allanchung888@gmail.com 文字格式：電…" at bounding box center [296, 169] width 329 height 277
copy span "作品特色"
click at [315, 279] on textarea "本設計理念以改善台灣視障者出行困境為核心。現有導盲磚常因斷續、破損或還估用而失效,甚至與輪椅、推車使用者產生衝突。本專案透過城市數位學生,建立可勤態更新的虚擬…" at bounding box center [297, 282] width 315 height 69
click at [338, 170] on textarea at bounding box center [297, 171] width 315 height 69
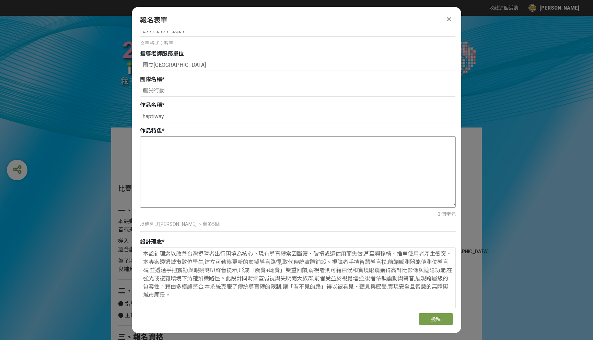
paste textarea "1. 解決傳統導盲磚缺陷 傳統導盲磚容易出現斷續、破損、被佔用或佈局不完整等問題，本設計透過數位化導盲系統取代實體鋪設，減少施工限制與後續維護困難，提升出行可…"
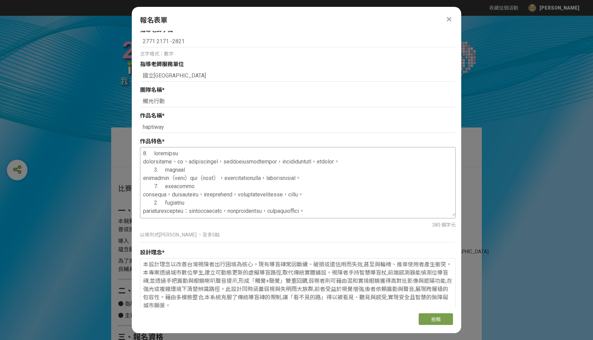
scroll to position [688, 0]
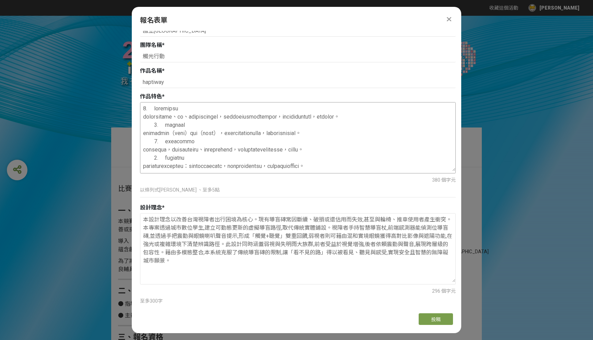
click at [154, 152] on textarea at bounding box center [297, 137] width 315 height 69
click at [144, 158] on textarea at bounding box center [297, 137] width 315 height 69
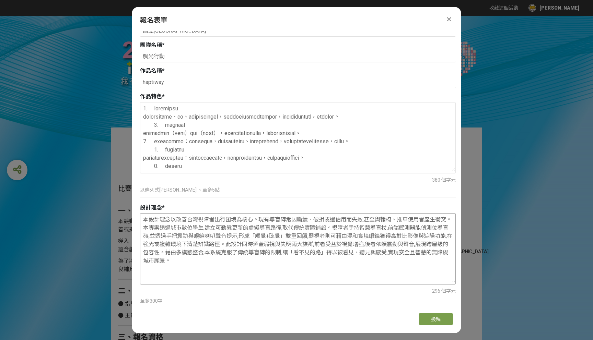
click at [245, 278] on textarea "本設計理念以改善台灣視障者出行困境為核心。現有導盲磚常因斷續、破損或還估用而失效,甚至與輪椅、推車使用者產生衝突。本專案透過城市數位學生,建立可勤態更新的虚擬…" at bounding box center [297, 248] width 315 height 69
drag, startPoint x: 219, startPoint y: 269, endPoint x: 110, endPoint y: 210, distance: 123.7
click at [158, 163] on textarea at bounding box center [297, 137] width 315 height 69
click at [154, 163] on textarea at bounding box center [297, 137] width 315 height 69
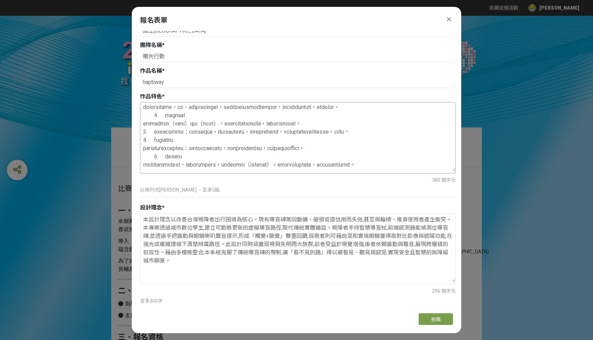
scroll to position [23, 0]
click at [145, 152] on textarea at bounding box center [297, 137] width 315 height 69
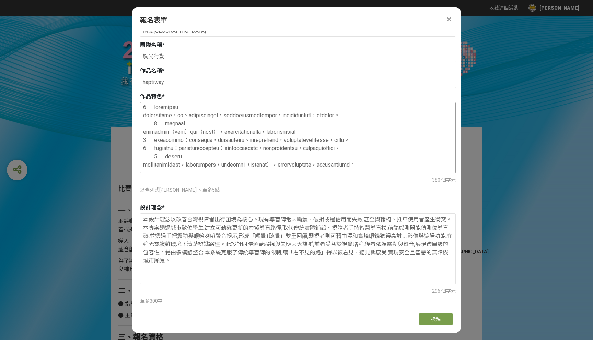
click at [143, 136] on textarea at bounding box center [297, 137] width 315 height 69
click at [144, 131] on textarea at bounding box center [297, 137] width 315 height 69
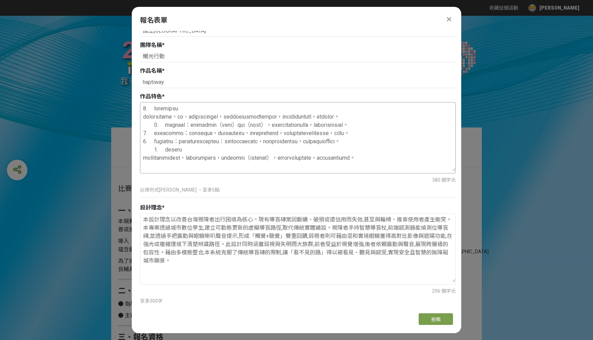
scroll to position [0, 0]
click at [143, 116] on textarea at bounding box center [297, 137] width 315 height 69
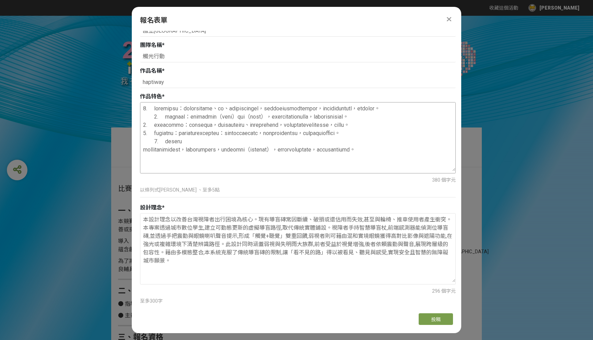
click at [153, 125] on textarea at bounding box center [297, 137] width 315 height 69
click at [156, 150] on textarea at bounding box center [297, 137] width 315 height 69
click at [154, 148] on textarea at bounding box center [297, 137] width 315 height 69
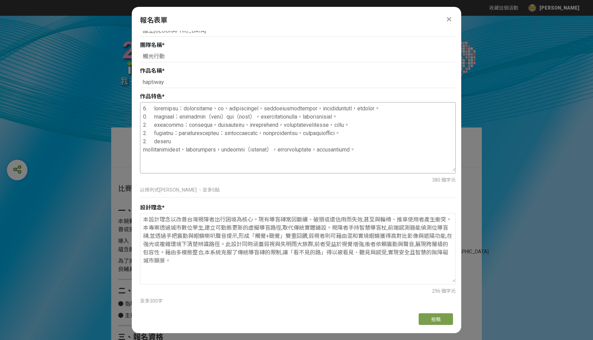
click at [144, 158] on textarea at bounding box center [297, 137] width 315 height 69
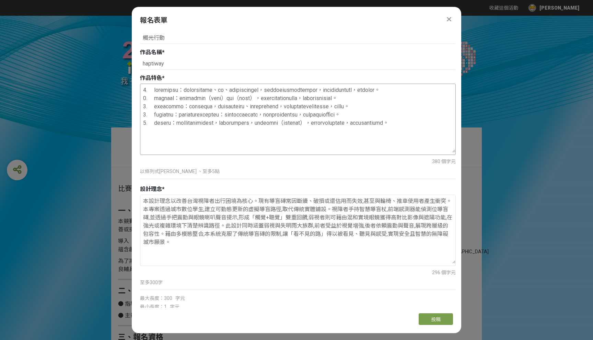
scroll to position [709, 0]
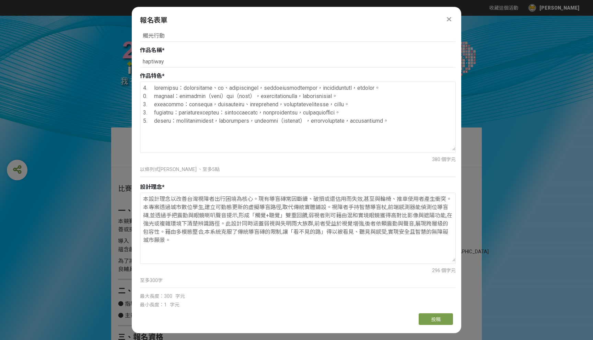
type textarea "1. 解決傳統導盲磚缺陷：傳統導盲磚容易出現斷續、破損、被佔用或佈局不完整等問題，本設計透過數位化導盲系統取代實體鋪設，減少施工限制與後續維護困難，提升出行可…"
drag, startPoint x: 177, startPoint y: 234, endPoint x: 107, endPoint y: 198, distance: 78.4
paste textarea "以改善台灣視障者出行困境為核心，針對傳統導盲磚斷續、破損、被佔用及難以維護的問題，提出智慧化解方。系統透過城市數位基礎建設建立即時更新的虛擬導盲路徑，取代實體…"
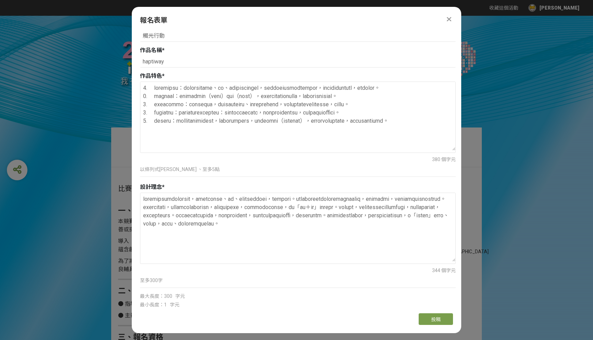
drag, startPoint x: 192, startPoint y: 246, endPoint x: 116, endPoint y: 190, distance: 94.5
paste textarea "盲磚斷續、破損、被佔用及維護困難等問題，提出智慧化解方。系統透過城市數位基礎建設建立即時更新的虛擬導盲路徑，取代實體鋪設限制，讓使用者在多變環境下也能獲得穩定…"
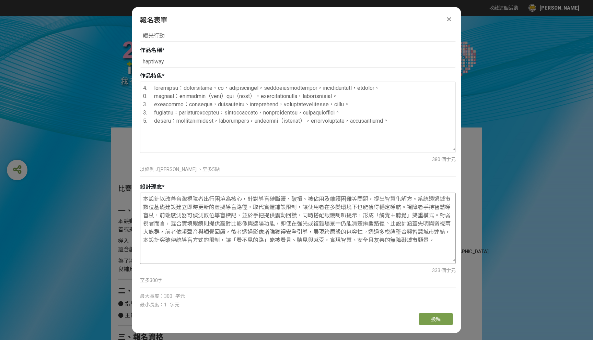
click at [230, 225] on textarea "本設計以改善台灣視障者出行困境為核心，針對導盲磚斷續、破損、被佔用及維護困難等問題，提出智慧化解方。系統透過城市數位基礎建設建立即時更新的虛擬導盲路徑，取代實…" at bounding box center [297, 227] width 315 height 69
click at [188, 218] on textarea "本設計以改善台灣視障者出行困境為核心，針對導盲磚斷續、破損、被佔用及維護困難等問題，提出智慧化解方。系統透過城市數位基礎建設建立即時更新的虛擬導盲路徑，取代實…" at bounding box center [297, 227] width 315 height 69
click at [301, 220] on textarea "本設計以改善台灣視障者出行困境為核心，針對導盲磚斷續、破損、被佔用及維護困難等問題，提出智慧化解方。系統透過城市數位基礎建設建立即時更新的虛擬導盲路徑，取代實…" at bounding box center [297, 227] width 315 height 69
click at [337, 214] on textarea "本設計以改善台灣視障者出行困境為核心，針對導盲磚斷續、破損、被佔用及維護困難等問題，提出智慧化解方。系統透過城市數位基礎建設建立即時更新的虛擬導盲路徑，取代實…" at bounding box center [297, 227] width 315 height 69
click at [348, 217] on textarea "本設計以改善台灣視障者出行困境為核心，針對導盲磚斷續、破損、被佔用及維護困難等問題，提出智慧化解方。系統透過城市數位基礎建設建立即時更新的虛擬導盲路徑，取代實…" at bounding box center [297, 227] width 315 height 69
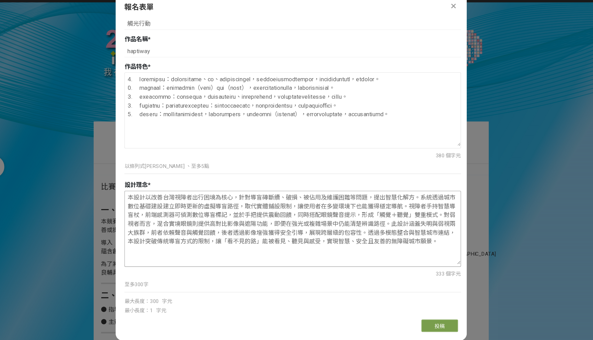
click at [156, 204] on textarea "本設計以改善台灣視障者出行困境為核心，針對導盲磚斷續、破損、被佔用及維護困難等問題，提出智慧化解方。系統透過城市數位基礎建設建立即時更新的虛擬導盲路徑，取代實…" at bounding box center [297, 227] width 315 height 69
drag, startPoint x: 165, startPoint y: 199, endPoint x: 135, endPoint y: 199, distance: 30.5
click at [135, 199] on div "若您擁有獎金獵人帳號，且前有填寫過相關資料，系統將自動帶入。 隊長姓名 * 鍾宇傑 隊長信箱 * allanchung888@gmail.com 文字格式：電…" at bounding box center [296, 169] width 329 height 277
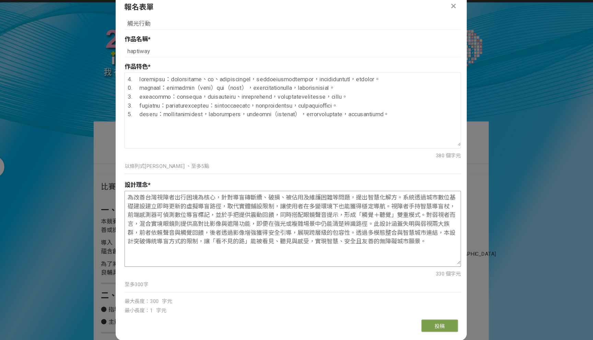
click at [228, 211] on textarea "為改善台灣視障者出行困境為核心，針對導盲磚斷續、破損、被佔用及維護困難等問題，提出智慧化解方。系統透過城市數位基礎建設建立即時更新的虛擬導盲路徑，取代實體鋪設…" at bounding box center [297, 227] width 315 height 69
drag, startPoint x: 240, startPoint y: 200, endPoint x: 332, endPoint y: 203, distance: 92.3
click at [333, 203] on textarea "為改善台灣視障者出行困境為核心，針對導盲磚斷續、破損、被佔用及維護困難等問題，提出智慧化解方。系統透過城市數位基礎建設建立即時更新的虛擬導盲路徑，取代實體鋪設…" at bounding box center [297, 227] width 315 height 69
click at [334, 203] on textarea "為改善台灣視障者出行困境為核心，針對導盲磚斷續、破損、被佔用及維護困難等問題，提出智慧化解方。系統透過城市數位基礎建設建立即時更新的虛擬導盲路徑，取代實體鋪設…" at bounding box center [297, 227] width 315 height 69
click at [353, 202] on textarea "為改善台灣視障者出行困境為核心，針對導盲磚斷續、破損、被佔用及維護困難等問題，提出智慧化解方。系統透過城市數位基礎建設建立即時更新的虛擬導盲路徑，取代實體鋪設…" at bounding box center [297, 227] width 315 height 69
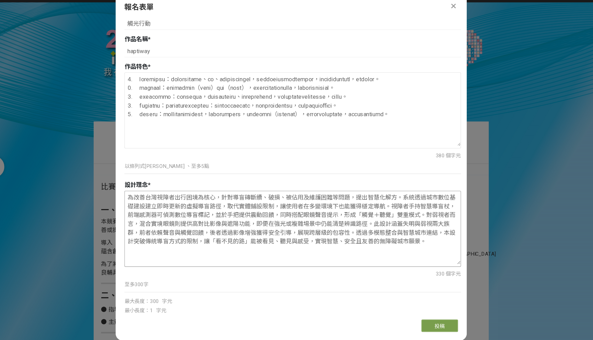
drag, startPoint x: 362, startPoint y: 199, endPoint x: 391, endPoint y: 198, distance: 29.9
click at [391, 198] on textarea "為改善台灣視障者出行困境為核心，針對導盲磚斷續、破損、被佔用及維護困難等問題，提出智慧化解方。系統透過城市數位基礎建設建立即時更新的虛擬導盲路徑，取代實體鋪設…" at bounding box center [297, 227] width 315 height 69
click at [395, 201] on textarea "為改善台灣視障者出行困境為核心，針對導盲磚斷續、破損、被佔用及維護困難等問題，提出智慧化解方。系統透過城市數位基礎建設建立即時更新的虛擬導盲路徑，取代實體鋪設…" at bounding box center [297, 227] width 315 height 69
drag, startPoint x: 395, startPoint y: 200, endPoint x: 350, endPoint y: 199, distance: 44.9
click at [350, 199] on textarea "為改善台灣視障者出行困境為核心，針對導盲磚斷續、破損、被佔用及維護困難等問題，提出智慧化解方。系統透過城市數位基礎建設建立即時更新的虛擬導盲路徑，取代實體鋪設…" at bounding box center [297, 227] width 315 height 69
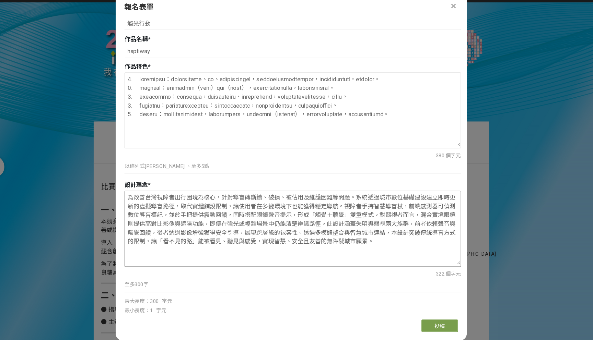
click at [356, 199] on textarea "為改善台灣視障者出行困境為核心，針對導盲磚斷續、破損、被佔用及維護困難等問題。系統透過城市數位基礎建設建立即時更新的虛擬導盲路徑，取代實體鋪設限制，讓使用者在…" at bounding box center [297, 227] width 315 height 69
drag, startPoint x: 383, startPoint y: 199, endPoint x: 410, endPoint y: 198, distance: 27.1
click at [410, 198] on textarea "為改善台灣視障者出行困境為核心，針對導盲磚斷續、破損、被佔用及維護困難等問題。本系統透過城市數位基礎建設建立即時更新的虛擬導盲路徑，取代實體鋪設限制，讓使用者…" at bounding box center [297, 227] width 315 height 69
click at [407, 198] on textarea "為改善台灣視障者出行困境為核心，針對導盲磚斷續、破損、被佔用及維護困難等問題。本系統透過城市數位基礎建設建立即時更新的虛擬導盲路徑，取代實體鋪設限制，讓使用者…" at bounding box center [297, 227] width 315 height 69
click at [415, 199] on textarea "為改善台灣視障者出行困境為核心，針對導盲磚斷續、破損、被佔用及維護困難等問題。本系統透過城市數位基礎建設建立即時更新的虛擬導盲路徑，取代實體鋪設限制，讓使用者…" at bounding box center [297, 227] width 315 height 69
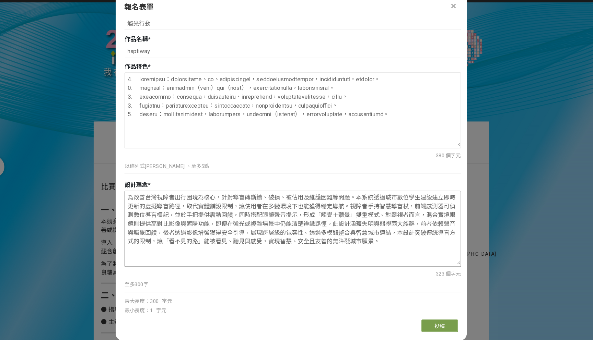
click at [427, 200] on textarea "為改善台灣視障者出行困境為核心，針對導盲磚斷續、破損、被佔用及維護困難等問題。本系統透過城市數位孿生建設建立即時更新的虛擬導盲路徑，取代實體鋪設限制，讓使用者…" at bounding box center [297, 227] width 315 height 69
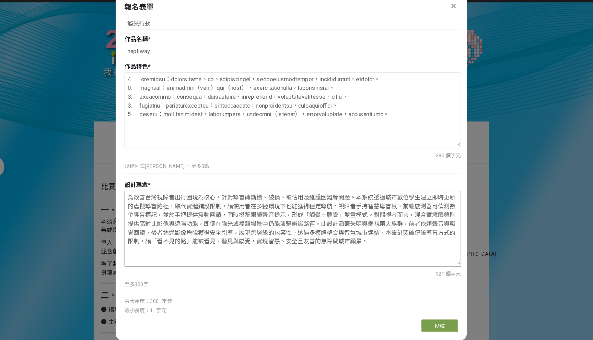
click at [436, 200] on textarea "為改善台灣視障者出行困境為核心，針對導盲磚斷續、破損、被佔用及維護困難等問題。本系統透過城市數位孿生建立即時更新的虛擬導盲路徑，取代實體鋪設限制，讓使用者在多…" at bounding box center [297, 227] width 315 height 69
drag, startPoint x: 436, startPoint y: 200, endPoint x: 227, endPoint y: 213, distance: 209.3
click at [227, 213] on textarea "為改善台灣視障者出行困境為核心，針對導盲磚斷續、破損、被佔用及維護困難等問題。本系統透過城市數位孿生建立即時更新的虛擬導盲路徑，取代實體鋪設限制，讓使用者在多…" at bounding box center [297, 227] width 315 height 69
click at [169, 211] on textarea "為改善台灣視障者出行困境為核心，針對導盲磚斷續、破損、被佔用及維護困難等問題。本系統透過城市數位孿生建立即時更新的虛擬導盲路徑，取代實體鋪設限制，讓使用者在多…" at bounding box center [297, 227] width 315 height 69
click at [180, 209] on textarea "為改善台灣視障者出行困境為核心，針對導盲磚斷續、破損、被佔用及維護困難等問題。本系統透過城市數位孿生建立即時更新的虛擬導盲路徑，取代實體鋪設限制，讓使用者在多…" at bounding box center [297, 227] width 315 height 69
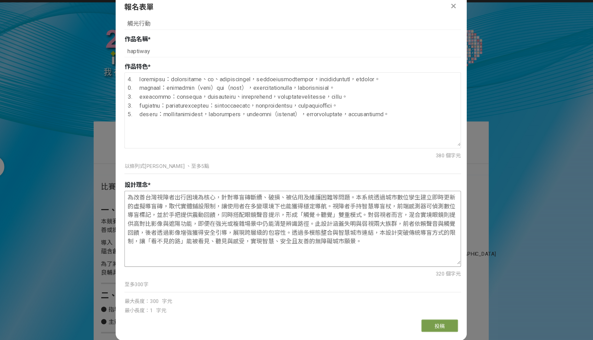
drag, startPoint x: 177, startPoint y: 209, endPoint x: 238, endPoint y: 208, distance: 61.4
click at [238, 208] on textarea "為改善台灣視障者出行困境為核心，針對導盲磚斷續、破損、被佔用及維護困難等問題。本系統透過城市數位孿生建立即時更新的虛擬導盲磚，取代實體鋪設限制，讓使用者在多變…" at bounding box center [297, 227] width 315 height 69
click at [228, 208] on textarea "為改善台灣視障者出行困境為核心，針對導盲磚斷續、破損、被佔用及維護困難等問題。本系統透過城市數位孿生建立即時更新的虛擬導盲磚，取代實體鋪設限制，讓使用者在多變…" at bounding box center [297, 227] width 315 height 69
drag, startPoint x: 226, startPoint y: 208, endPoint x: 335, endPoint y: 205, distance: 108.8
click at [335, 205] on textarea "為改善台灣視障者出行困境為核心，針對導盲磚斷續、破損、被佔用及維護困難等問題。本系統透過城市數位孿生建立即時更新的虛擬導盲磚，取代實體鋪設限制，讓使用者在多變…" at bounding box center [297, 227] width 315 height 69
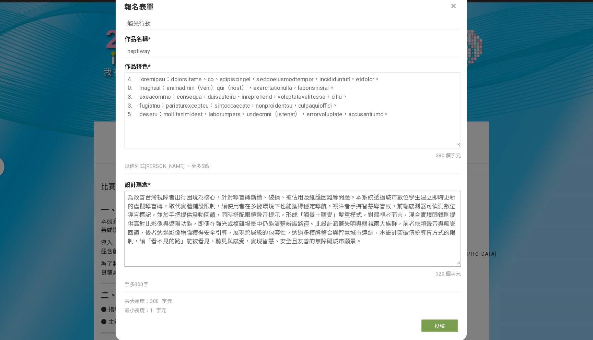
click at [338, 207] on textarea "為改善台灣視障者出行困境為核心，針對導盲磚斷續、破損、被佔用及維護困難等問題。本系統透過城市數位孿生建立即時更新的虛擬導盲磚，取代實體鋪設限制，讓使用者在多變…" at bounding box center [297, 227] width 315 height 69
drag, startPoint x: 331, startPoint y: 207, endPoint x: 402, endPoint y: 207, distance: 71.4
click at [402, 207] on textarea "為改善台灣視障者出行困境為核心，針對導盲磚斷續、破損、被佔用及維護困難等問題。本系統透過城市數位孿生建立即時更新的虛擬導盲磚，取代實體鋪設限制，讓使用者在多變…" at bounding box center [297, 227] width 315 height 69
click at [366, 207] on textarea "為改善台灣視障者出行困境為核心，針對導盲磚斷續、破損、被佔用及維護困難等問題。本系統透過城市數位孿生建立即時更新的虛擬導盲磚，取代實體鋪設限制，讓使用者在多變…" at bounding box center [297, 227] width 315 height 69
click at [360, 207] on textarea "為改善台灣視障者出行困境為核心，針對導盲磚斷續、破損、被佔用及維護困難等問題。本系統透過城市數位孿生建立即時更新的虛擬導盲磚，取代實體鋪設限制，讓使用者在多變…" at bounding box center [297, 227] width 315 height 69
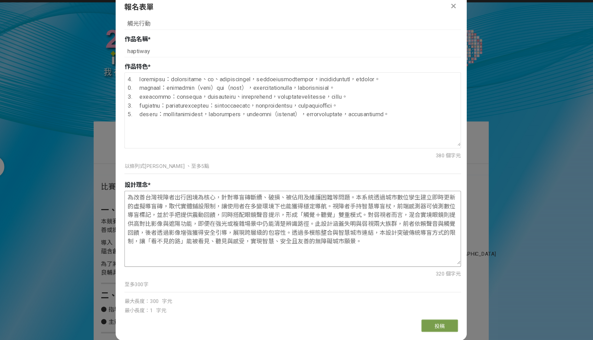
click at [378, 207] on textarea "為改善台灣視障者出行困境為核心，針對導盲磚斷續、破損、被佔用及維護困難等問題。本系統透過城市數位孿生建立即時更新的虛擬導盲磚，取代實體鋪設限制，讓使用者在多變…" at bounding box center [297, 227] width 315 height 69
click at [394, 207] on textarea "為改善台灣視障者出行困境為核心，針對導盲磚斷續、破損、被佔用及維護困難等問題。本系統透過城市數位孿生建立即時更新的虛擬導盲磚，取代實體鋪設限制，讓使用者在多變…" at bounding box center [297, 227] width 315 height 69
click at [228, 228] on textarea "為改善台灣視障者出行困境為核心，針對導盲磚斷續、破損、被佔用及維護困難等問題。本系統透過城市數位孿生建立即時更新的虛擬導盲磚，取代實體鋪設限制，讓使用者在多變…" at bounding box center [297, 227] width 315 height 69
drag, startPoint x: 181, startPoint y: 214, endPoint x: 293, endPoint y: 218, distance: 111.6
click at [293, 218] on textarea "為改善台灣視障者出行困境為核心，針對導盲磚斷續、破損、被佔用及維護困難等問題。本系統透過城市數位孿生建立即時更新的虛擬導盲磚，取代實體鋪設限制，讓使用者在多變…" at bounding box center [297, 227] width 315 height 69
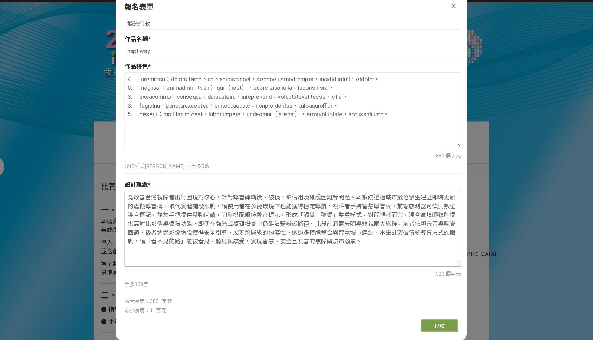
click at [293, 218] on textarea "為改善台灣視障者出行困境為核心，針對導盲磚斷續、破損、被佔用及維護困難等問題。本系統透過城市數位孿生建立即時更新的虛擬導盲磚，取代實體鋪設限制，讓使用者在多變…" at bounding box center [297, 227] width 315 height 69
drag, startPoint x: 293, startPoint y: 218, endPoint x: 391, endPoint y: 223, distance: 98.6
click at [391, 224] on textarea "為改善台灣視障者出行困境為核心，針對導盲磚斷續、破損、被佔用及維護困難等問題。本系統透過城市數位孿生建立即時更新的虛擬導盲磚，取代實體鋪設限制，讓使用者在多變…" at bounding box center [297, 227] width 315 height 69
click at [423, 215] on textarea "為改善台灣視障者出行困境為核心，針對導盲磚斷續、破損、被佔用及維護困難等問題。本系統透過城市數位孿生建立即時更新的虛擬導盲磚，取代實體鋪設限制，讓使用者在多變…" at bounding box center [297, 227] width 315 height 69
click at [419, 215] on textarea "為改善台灣視障者出行困境為核心，針對導盲磚斷續、破損、被佔用及維護困難等問題。本系統透過城市數位孿生建立即時更新的虛擬導盲磚，取代實體鋪設限制，讓使用者在多變…" at bounding box center [297, 227] width 315 height 69
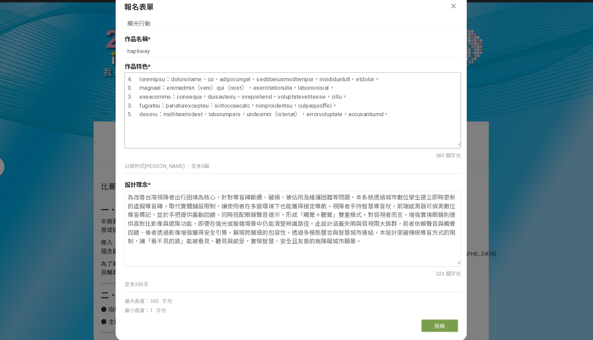
type textarea "為改善台灣視障者出行困境為核心，針對導盲磚斷續、破損、被佔用及維護困難等問題。本系統透過城市數位孿生建立即時更新的虛擬導盲磚，取代實體鋪設限制，讓使用者在多變…"
click at [229, 102] on textarea at bounding box center [297, 116] width 315 height 69
type textarea "0. loremipsu：dolorsitame、co、adipiscingel，seddoeiusmodtempor，incididuntutl，etdol…"
click at [307, 217] on textarea "為改善台灣視障者出行困境為核心，針對導盲磚斷續、破損、被佔用及維護困難等問題。本系統透過城市數位孿生建立即時更新的虛擬導盲磚，取代實體鋪設限制，讓使用者在多變…" at bounding box center [297, 227] width 315 height 69
drag, startPoint x: 203, startPoint y: 225, endPoint x: 176, endPoint y: 225, distance: 27.4
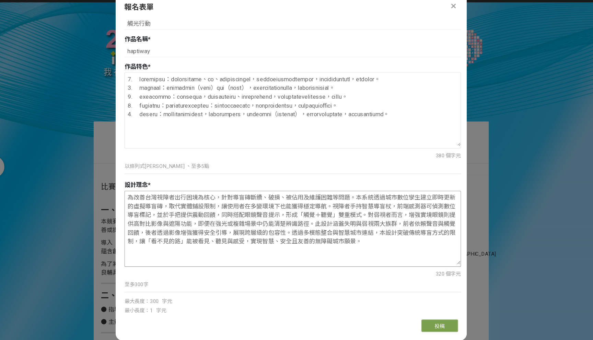
click at [176, 225] on textarea "為改善台灣視障者出行困境為核心，針對導盲磚斷續、破損、被佔用及維護困難等問題。本系統透過城市數位孿生建立即時更新的虛擬導盲磚，取代實體鋪設限制，讓使用者在多變…" at bounding box center [297, 227] width 315 height 69
drag, startPoint x: 215, startPoint y: 225, endPoint x: 199, endPoint y: 224, distance: 15.8
click at [199, 225] on textarea "為改善台灣視障者出行困境為核心，針對導盲磚斷續、破損、被佔用及維護困難等問題。本系統透過城市數位孿生建立即時更新的虛擬導盲磚，取代實體鋪設限制，讓使用者在多變…" at bounding box center [297, 227] width 315 height 69
click at [218, 224] on textarea "為改善台灣視障者出行困境為核心，針對導盲磚斷續、破損、被佔用及維護困難等問題。本系統透過城市數位孿生建立即時更新的虛擬導盲磚，取代實體鋪設限制，讓使用者在多變…" at bounding box center [297, 227] width 315 height 69
drag, startPoint x: 227, startPoint y: 225, endPoint x: 181, endPoint y: 224, distance: 45.3
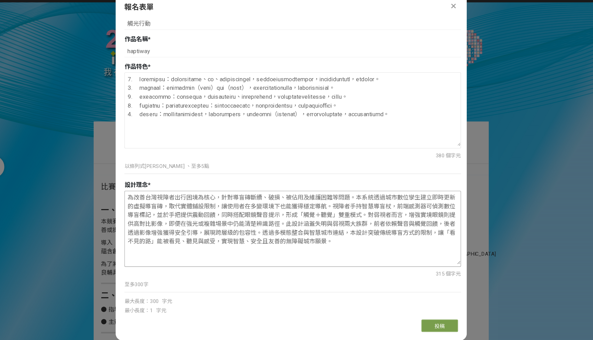
click at [181, 224] on textarea "為改善台灣視障者出行困境為核心，針對導盲磚斷續、破損、被佔用及維護困難等問題。本系統透過城市數位孿生建立即時更新的虛擬導盲磚，取代實體鋪設限制，讓使用者在多變…" at bounding box center [297, 227] width 315 height 69
click at [198, 223] on textarea "為改善台灣視障者出行困境為核心，針對導盲磚斷續、破損、被佔用及維護困難等問題。本系統透過城市數位孿生建立即時更新的虛擬導盲磚，取代實體鋪設限制，讓使用者在多變…" at bounding box center [297, 227] width 315 height 69
drag, startPoint x: 199, startPoint y: 224, endPoint x: 216, endPoint y: 223, distance: 17.2
click at [216, 224] on textarea "為改善台灣視障者出行困境為核心，針對導盲磚斷續、破損、被佔用及維護困難等問題。本系統透過城市數位孿生建立即時更新的虛擬導盲磚，取代實體鋪設限制，讓使用者在多變…" at bounding box center [297, 227] width 315 height 69
drag, startPoint x: 199, startPoint y: 225, endPoint x: 253, endPoint y: 225, distance: 54.5
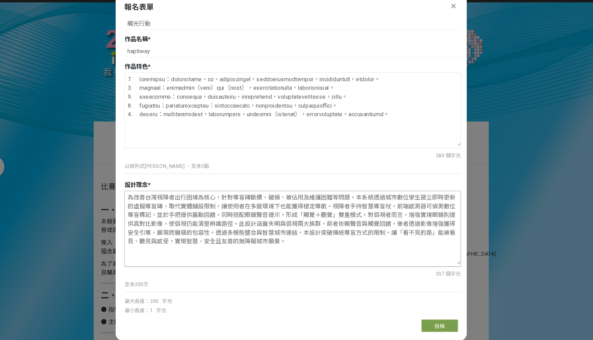
click at [253, 225] on textarea "為改善台灣視障者出行困境為核心，針對導盲磚斷續、破損、被佔用及維護困難等問題。本系統透過城市數位孿生建立即時更新的虛擬導盲磚，取代實體鋪設限制，讓使用者在多變…" at bounding box center [297, 227] width 315 height 69
click at [255, 225] on textarea "為改善台灣視障者出行困境為核心，針對導盲磚斷續、破損、被佔用及維護困難等問題。本系統透過城市數位孿生建立即時更新的虛擬導盲磚，取代實體鋪設限制，讓使用者在多變…" at bounding box center [297, 227] width 315 height 69
drag, startPoint x: 247, startPoint y: 223, endPoint x: 313, endPoint y: 224, distance: 66.2
click at [313, 224] on textarea "為改善台灣視障者出行困境為核心，針對導盲磚斷續、破損、被佔用及維護困難等問題。本系統透過城市數位孿生建立即時更新的虛擬導盲磚，取代實體鋪設限制，讓使用者在多變…" at bounding box center [297, 227] width 315 height 69
click at [322, 225] on textarea "為改善台灣視障者出行困境為核心，針對導盲磚斷續、破損、被佔用及維護困難等問題。本系統透過城市數位孿生建立即時更新的虛擬導盲磚，取代實體鋪設限制，讓使用者在多變…" at bounding box center [297, 227] width 315 height 69
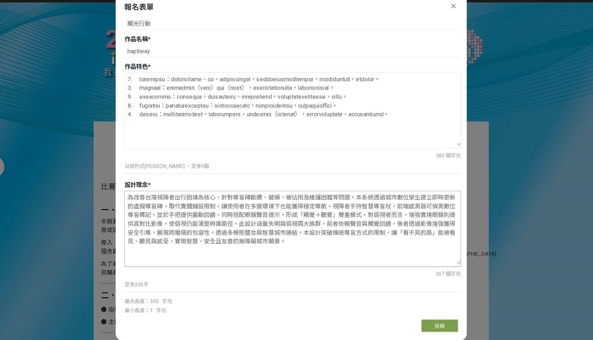
drag, startPoint x: 320, startPoint y: 224, endPoint x: 387, endPoint y: 234, distance: 67.9
click at [387, 234] on textarea "為改善台灣視障者出行困境為核心，針對導盲磚斷續、破損、被佔用及維護困難等問題。本系統透過城市數位孿生建立即時更新的虛擬導盲磚，取代實體鋪設限制，讓使用者在多變…" at bounding box center [297, 227] width 315 height 69
click at [438, 228] on textarea "為改善台灣視障者出行困境為核心，針對導盲磚斷續、破損、被佔用及維護困難等問題。本系統透過城市數位孿生建立即時更新的虛擬導盲磚，取代實體鋪設限制，讓使用者在多變…" at bounding box center [297, 227] width 315 height 69
drag, startPoint x: 167, startPoint y: 230, endPoint x: 249, endPoint y: 231, distance: 81.3
click at [249, 231] on textarea "為改善台灣視障者出行困境為核心，針對導盲磚斷續、破損、被佔用及維護困難等問題。本系統透過城市數位孿生建立即時更新的虛擬導盲磚，取代實體鋪設限制，讓使用者在多變…" at bounding box center [297, 227] width 315 height 69
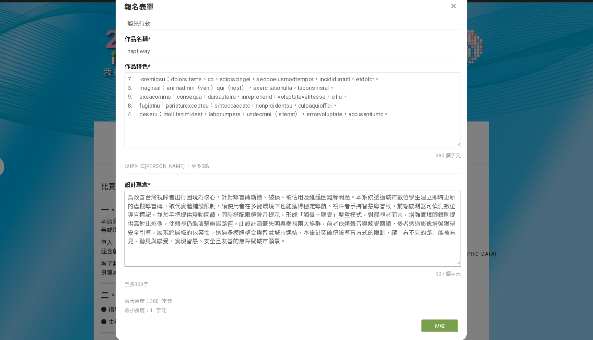
click at [249, 231] on textarea "為改善台灣視障者出行困境為核心，針對導盲磚斷續、破損、被佔用及維護困難等問題。本系統透過城市數位孿生建立即時更新的虛擬導盲磚，取代實體鋪設限制，讓使用者在多變…" at bounding box center [297, 227] width 315 height 69
drag, startPoint x: 223, startPoint y: 232, endPoint x: 288, endPoint y: 233, distance: 65.5
click at [288, 233] on textarea "為改善台灣視障者出行困境為核心，針對導盲磚斷續、破損、被佔用及維護困難等問題。本系統透過城市數位孿生建立即時更新的虛擬導盲磚，取代實體鋪設限制，讓使用者在多變…" at bounding box center [297, 227] width 315 height 69
drag, startPoint x: 286, startPoint y: 240, endPoint x: 212, endPoint y: 237, distance: 74.5
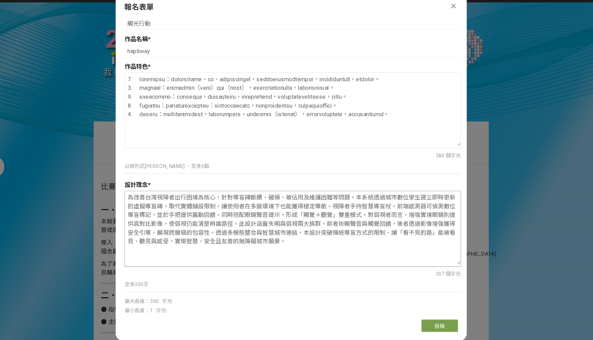
click at [212, 237] on textarea "為改善台灣視障者出行困境為核心，針對導盲磚斷續、破損、被佔用及維護困難等問題。本系統透過城市數位孿生建立即時更新的虛擬導盲磚，取代實體鋪設限制，讓使用者在多變…" at bounding box center [297, 227] width 315 height 69
click at [192, 239] on textarea "為改善台灣視障者出行困境為核心，針對導盲磚斷續、破損、被佔用及維護困難等問題。本系統透過城市數位孿生建立即時更新的虛擬導盲磚，取代實體鋪設限制，讓使用者在多變…" at bounding box center [297, 227] width 315 height 69
drag, startPoint x: 187, startPoint y: 239, endPoint x: 215, endPoint y: 238, distance: 28.5
click at [215, 238] on textarea "為改善台灣視障者出行困境為核心，針對導盲磚斷續、破損、被佔用及維護困難等問題。本系統透過城市數位孿生建立即時更新的虛擬導盲磚，取代實體鋪設限制，讓使用者在多變…" at bounding box center [297, 227] width 315 height 69
click at [193, 240] on textarea "為改善台灣視障者出行困境為核心，針對導盲磚斷續、破損、被佔用及維護困難等問題。本系統透過城市數位孿生建立即時更新的虛擬導盲磚，取代實體鋪設限制，讓使用者在多變…" at bounding box center [297, 227] width 315 height 69
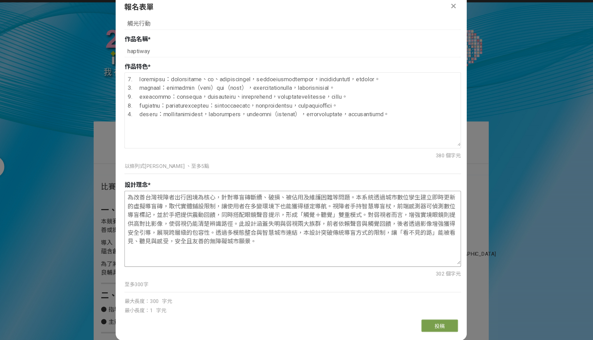
click at [216, 241] on textarea "為改善台灣視障者出行困境為核心，針對導盲磚斷續、破損、被佔用及維護困難等問題。本系統透過城市數位孿生建立即時更新的虛擬導盲磚，取代實體鋪設限制，讓使用者在多變…" at bounding box center [297, 227] width 315 height 69
click at [203, 240] on textarea "為改善台灣視障者出行困境為核心，針對導盲磚斷續、破損、被佔用及維護困難等問題。本系統透過城市數位孿生建立即時更新的虛擬導盲磚，取代實體鋪設限制，讓使用者在多變…" at bounding box center [297, 227] width 315 height 69
click at [258, 242] on textarea "為改善台灣視障者出行困境為核心，針對導盲磚斷續、破損、被佔用及維護困難等問題。本系統透過城市數位孿生建立即時更新的虛擬導盲磚，取代實體鋪設限制，讓使用者在多變…" at bounding box center [297, 227] width 315 height 69
click at [245, 241] on textarea "為改善台灣視障者出行困境為核心，針對導盲磚斷續、破損、被佔用及維護困難等問題。本系統透過城市數位孿生建立即時更新的虛擬導盲磚，取代實體鋪設限制，讓使用者在多變…" at bounding box center [297, 227] width 315 height 69
click at [402, 233] on textarea "為改善台灣視障者出行困境為核心，針對導盲磚斷續、破損、被佔用及維護困難等問題。本系統透過城市數位孿生建立即時更新的虛擬導盲磚，取代實體鋪設限制，讓使用者在多變…" at bounding box center [297, 227] width 315 height 69
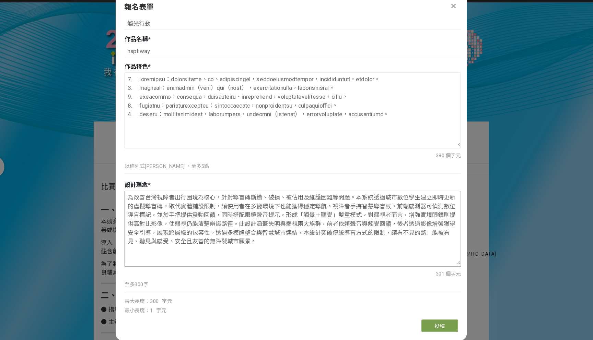
click at [427, 233] on textarea "為改善台灣視障者出行困境為核心，針對導盲磚斷續、破損、被佔用及維護困難等問題。本系統透過城市數位孿生建立即時更新的虛擬導盲磚，取代實體鋪設限制，讓使用者在多變…" at bounding box center [297, 227] width 315 height 69
type textarea "為改善台灣視障者出行困境為核心，針對導盲磚斷續、破損、被佔用及維護困難等問題。本系統透過城市數位孿生建立即時更新的虛擬導盲磚，取代實體鋪設限制，讓使用者在多變…"
click at [430, 321] on button "投稿" at bounding box center [436, 320] width 34 height 12
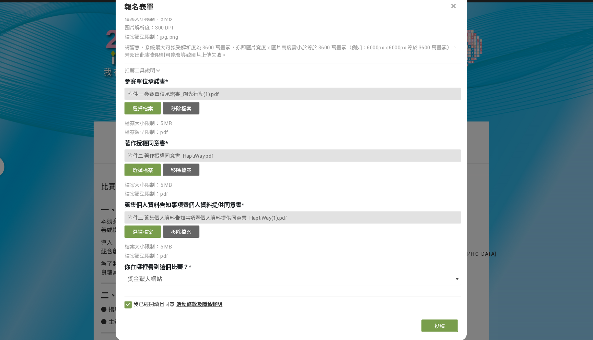
scroll to position [0, 0]
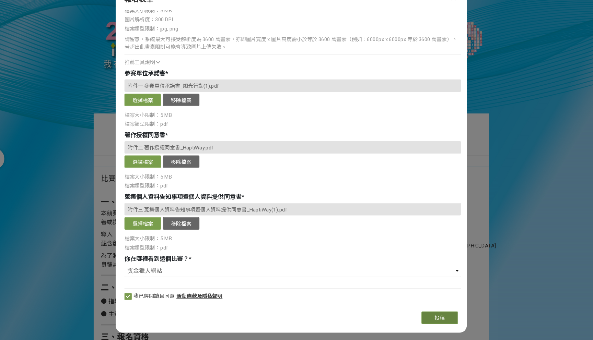
click at [424, 317] on button "投稿" at bounding box center [436, 320] width 34 height 12
click at [427, 317] on button "投稿" at bounding box center [436, 320] width 34 height 12
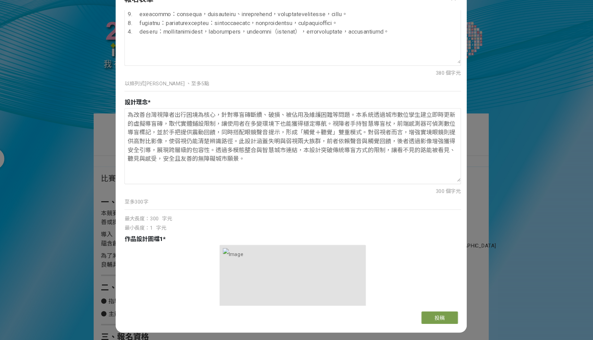
scroll to position [767, 0]
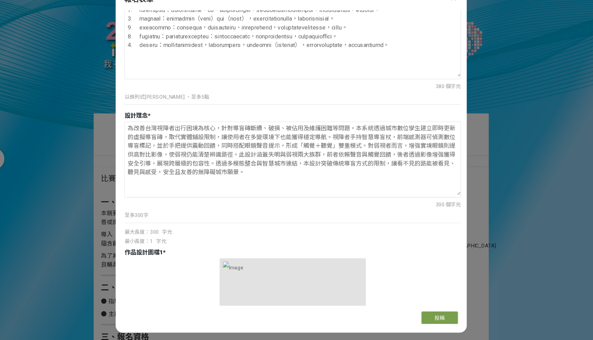
drag, startPoint x: 270, startPoint y: 189, endPoint x: 121, endPoint y: 134, distance: 157.8
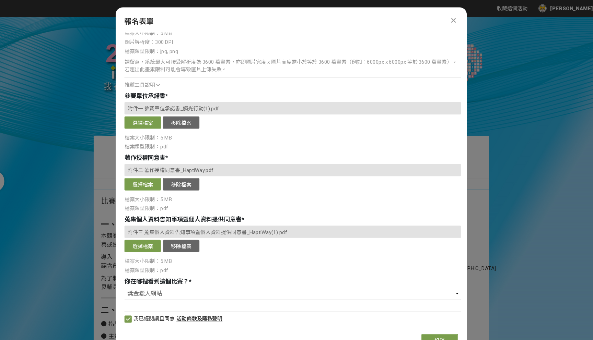
scroll to position [0, 0]
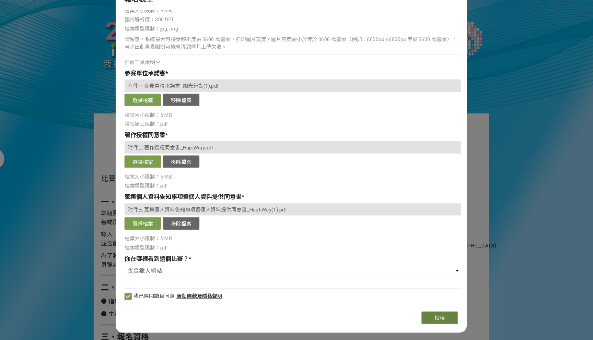
click at [431, 317] on button "投稿" at bounding box center [436, 320] width 34 height 12
click at [431, 317] on span "投稿" at bounding box center [436, 319] width 10 height 5
click at [431, 320] on span "投稿" at bounding box center [436, 319] width 10 height 5
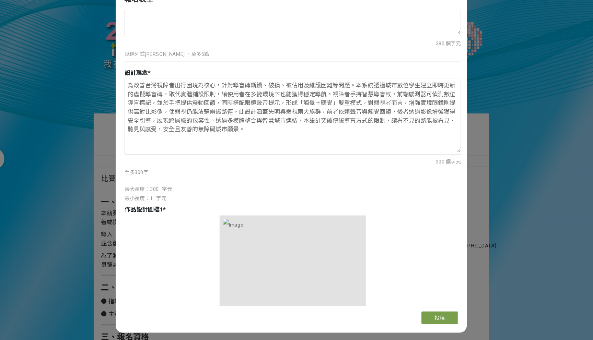
scroll to position [769, 0]
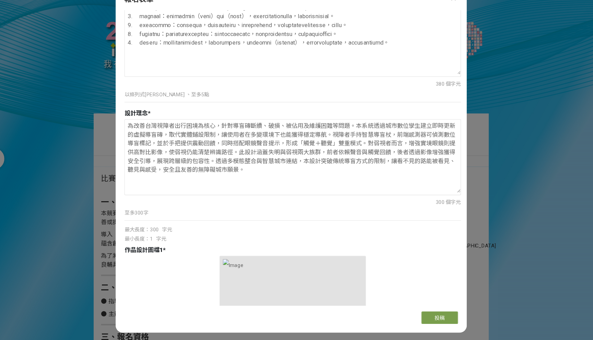
drag, startPoint x: 319, startPoint y: 179, endPoint x: 84, endPoint y: 127, distance: 241.1
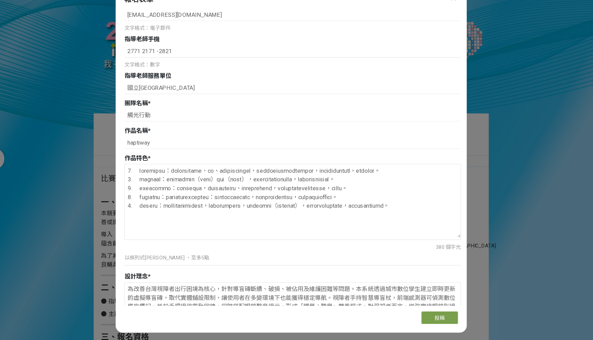
scroll to position [589, 0]
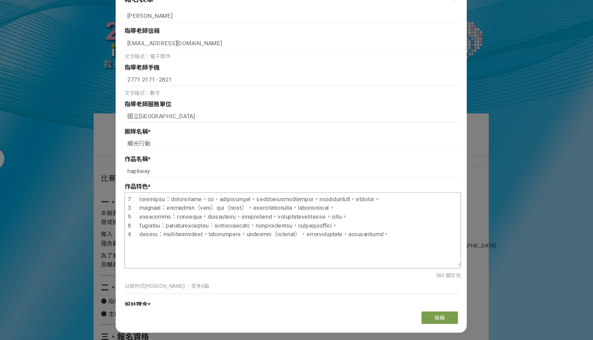
click at [229, 259] on textarea at bounding box center [297, 236] width 315 height 69
drag, startPoint x: 203, startPoint y: 257, endPoint x: 292, endPoint y: 288, distance: 94.6
click at [292, 289] on div "380 個字元 以條列式陳述 、至多5點" at bounding box center [298, 251] width 316 height 99
click at [292, 259] on textarea at bounding box center [297, 236] width 315 height 69
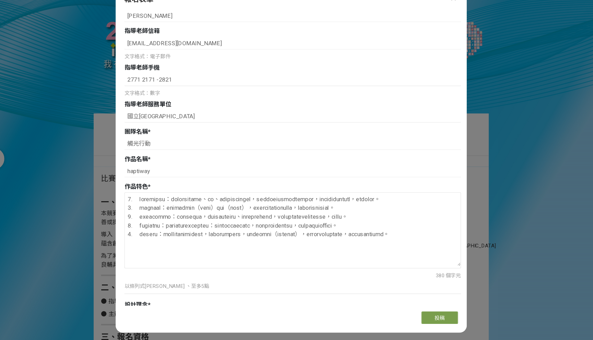
scroll to position [0, 0]
drag, startPoint x: 296, startPoint y: 262, endPoint x: 63, endPoint y: 181, distance: 246.5
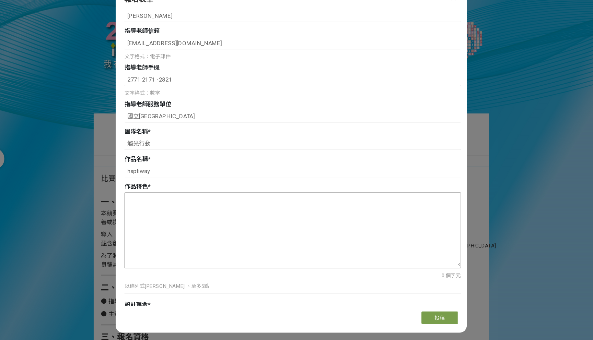
type textarea "0. loremipsu：dolorsitame、co、adipiscingel，seddoeiusmodtempor，incididuntutl，etdol…"
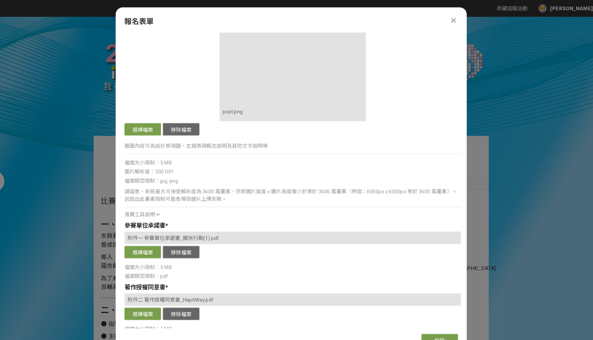
scroll to position [1648, 0]
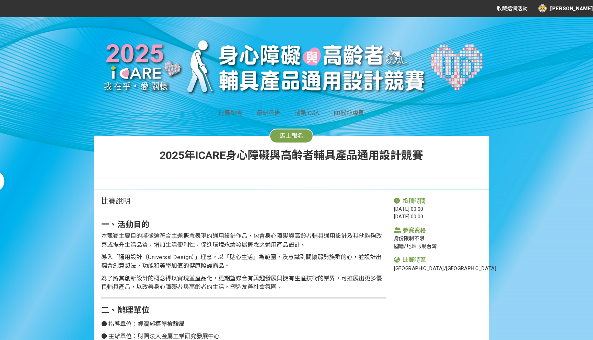
click at [288, 128] on span "馬上報名" at bounding box center [296, 127] width 22 height 7
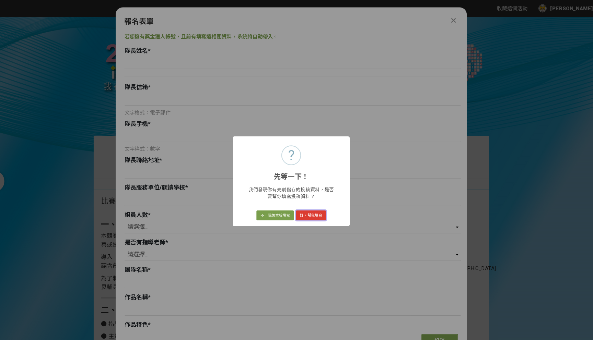
click at [313, 201] on button "好，幫我填寫" at bounding box center [315, 203] width 28 height 10
type input "[PERSON_NAME]"
type input "[EMAIL_ADDRESS][DOMAIN_NAME]"
type input "0989116282"
type input "[STREET_ADDRESS]3樓"
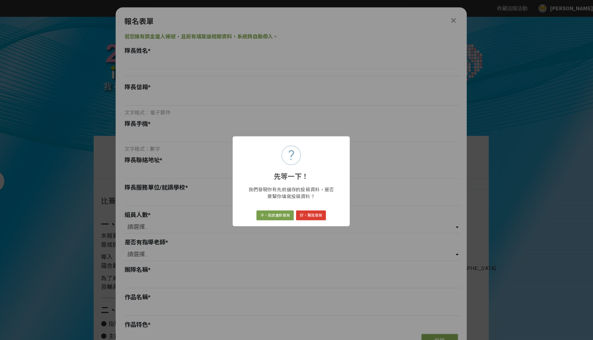
type input "國立[GEOGRAPHIC_DATA]"
select select "3"
select select "是"
type input "觸光行動"
type input "haptiway"
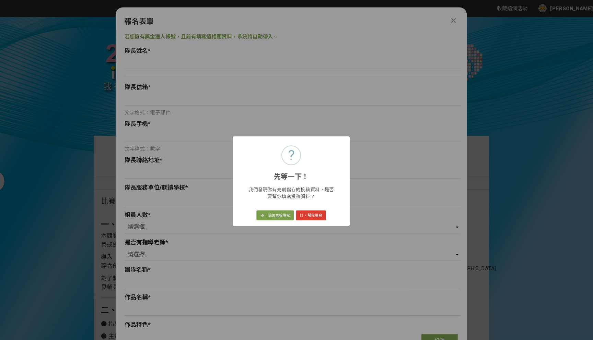
type textarea "0. loremipsu：dolorsitame、co、adipiscingel，seddoeiusmodtempor，incididuntutl，etdol…"
type textarea "為改善台灣視障者出行困境為核心，針對導盲磚斷續、破損、被佔用及維護困難等問題。本系統透過城市數位孿生建立即時更新的虛擬導盲磚，取代實體鋪設限制，讓使用者在多變…"
select select "獎金獵人網站"
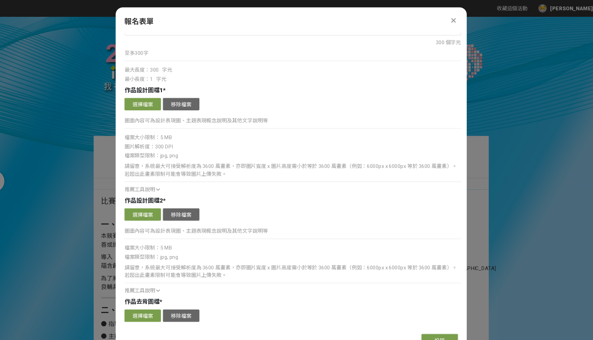
scroll to position [909, 0]
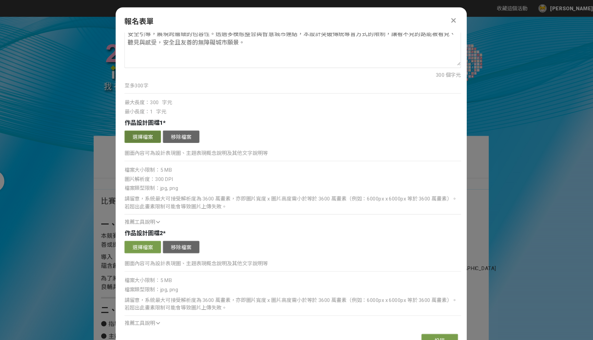
click at [159, 129] on button "選擇檔案" at bounding box center [157, 128] width 34 height 12
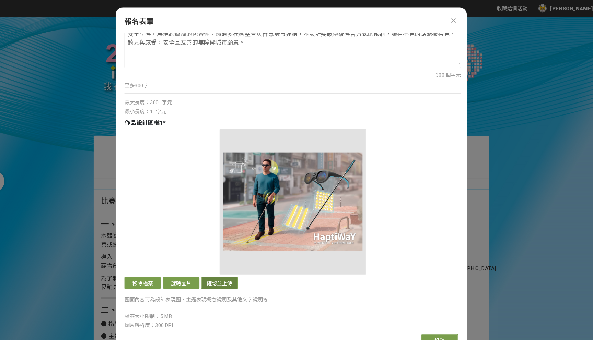
click at [225, 263] on button "確認並上傳" at bounding box center [229, 266] width 34 height 12
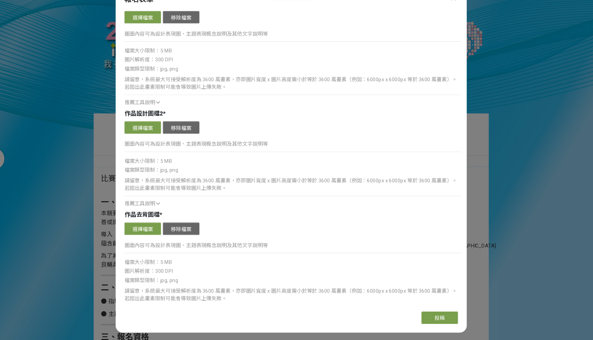
scroll to position [1036, 0]
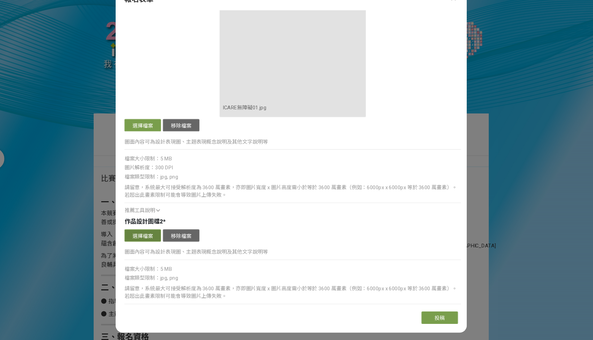
click at [165, 242] on button "選擇檔案" at bounding box center [157, 242] width 34 height 12
click at [443, 318] on button "投稿" at bounding box center [436, 320] width 34 height 12
click at [438, 319] on span "投稿" at bounding box center [436, 319] width 10 height 5
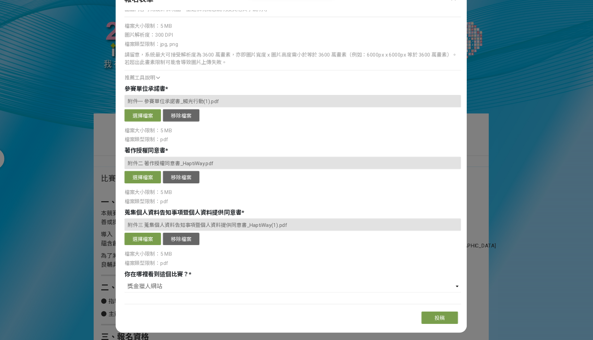
scroll to position [1374, 0]
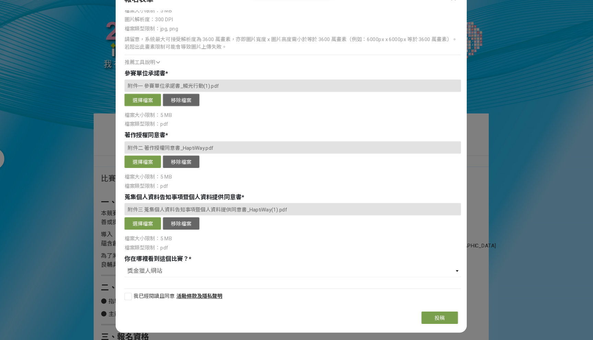
click at [145, 299] on div at bounding box center [143, 299] width 7 height 7
checkbox input "true"
click at [437, 321] on span "投稿" at bounding box center [436, 319] width 10 height 5
click at [434, 321] on span "投稿" at bounding box center [436, 319] width 10 height 5
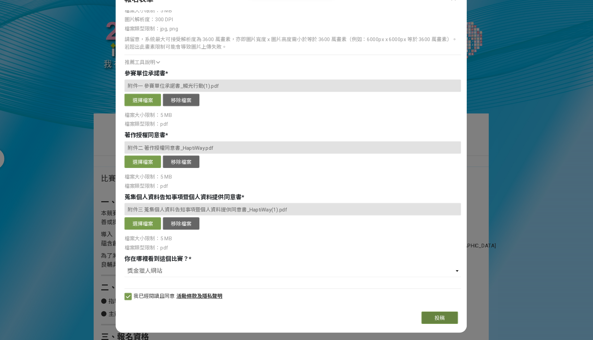
click at [434, 321] on span "投稿" at bounding box center [436, 319] width 10 height 5
click at [427, 317] on button "投稿" at bounding box center [436, 320] width 34 height 12
click at [427, 318] on button "投稿" at bounding box center [436, 320] width 34 height 12
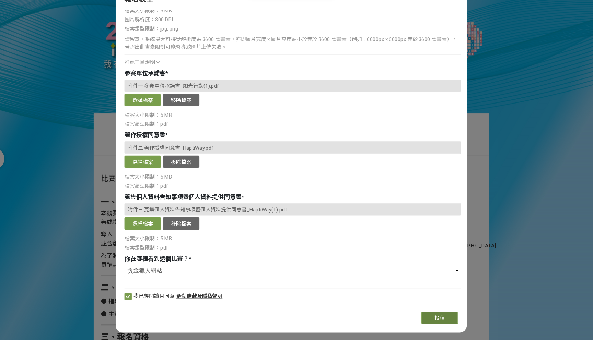
click at [427, 318] on button "投稿" at bounding box center [436, 320] width 34 height 12
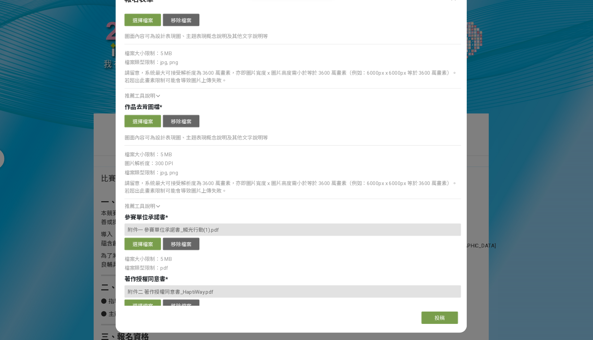
scroll to position [1204, 0]
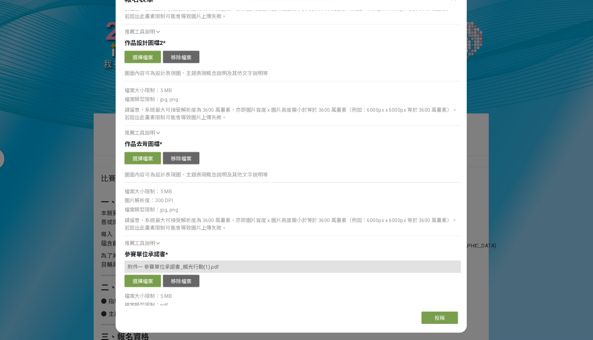
click at [160, 248] on span "推薦工具說明" at bounding box center [154, 249] width 29 height 5
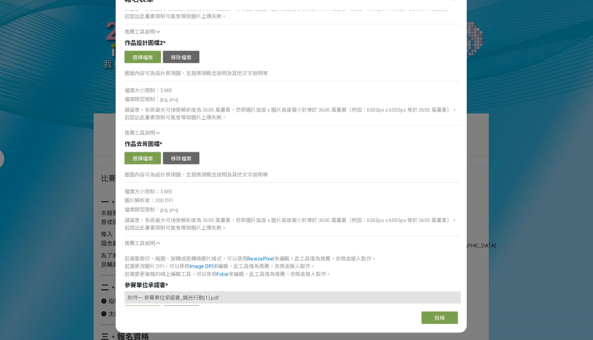
click at [169, 248] on span at bounding box center [169, 249] width 1 height 5
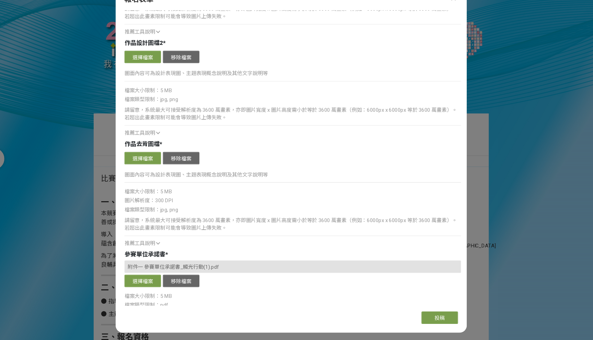
click at [170, 149] on div "推薦工具說明" at bounding box center [298, 145] width 316 height 7
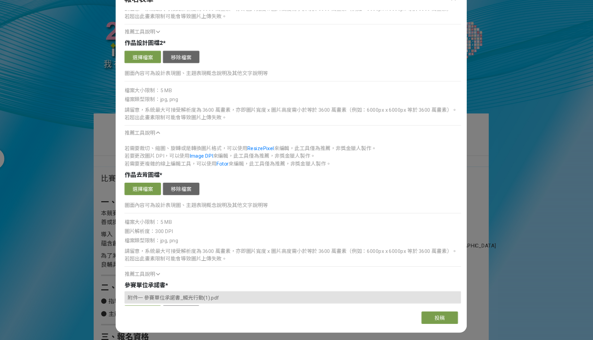
click at [170, 149] on div "推薦工具說明" at bounding box center [298, 145] width 316 height 7
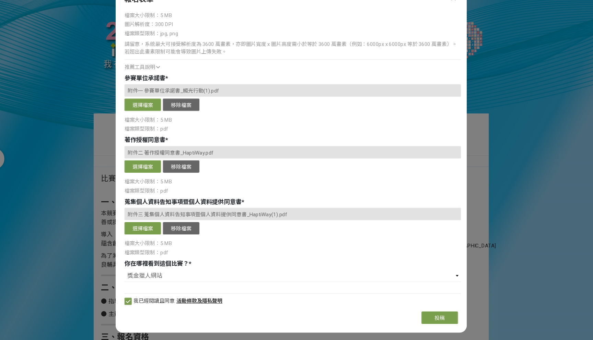
scroll to position [1374, 0]
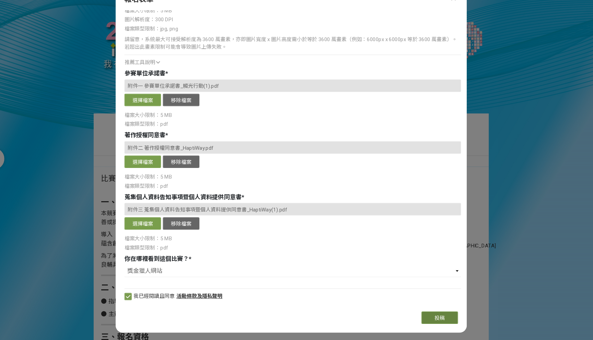
click at [435, 319] on span "投稿" at bounding box center [436, 319] width 10 height 5
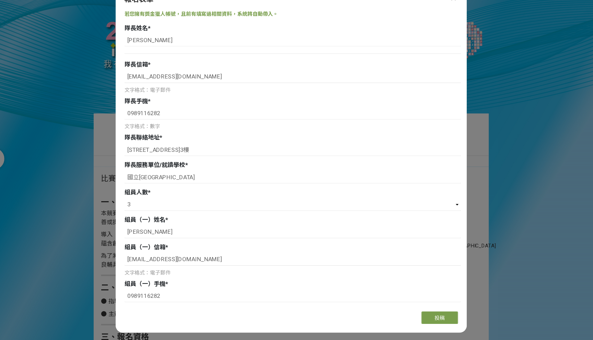
scroll to position [0, 0]
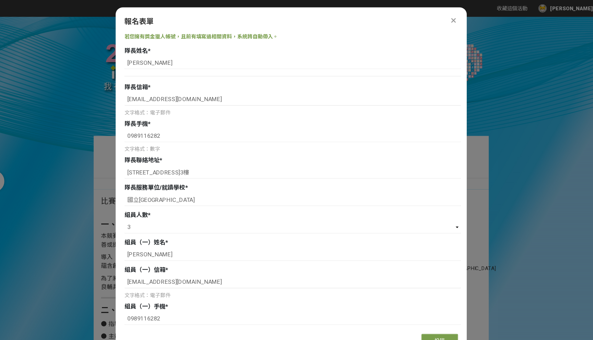
click at [245, 37] on span "若您擁有獎金獵人帳號，且前有填寫過相關資料，系統將自動帶入。" at bounding box center [212, 34] width 144 height 5
click at [200, 34] on span "若您擁有獎金獵人帳號，且前有填寫過相關資料，系統將自動帶入。" at bounding box center [212, 34] width 144 height 5
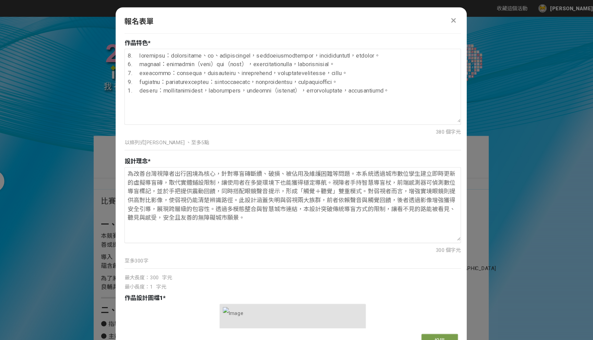
scroll to position [640, 0]
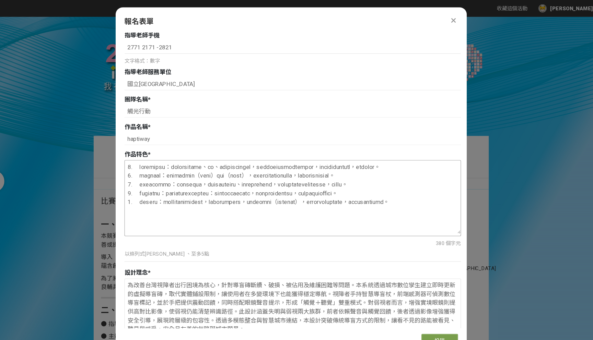
click at [198, 180] on textarea at bounding box center [297, 185] width 315 height 69
drag, startPoint x: 199, startPoint y: 153, endPoint x: 207, endPoint y: 162, distance: 12.1
click at [208, 162] on textarea at bounding box center [297, 185] width 315 height 69
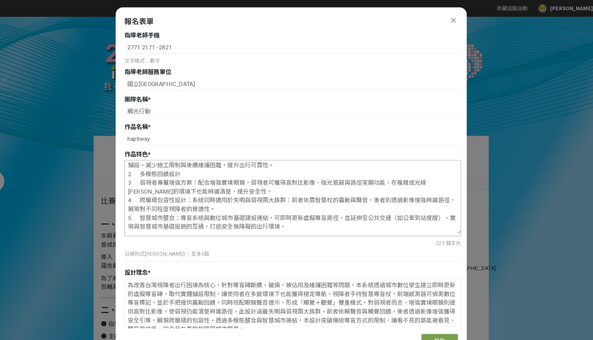
scroll to position [0, 0]
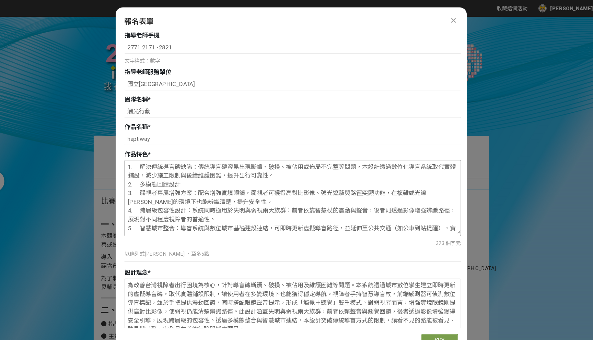
drag, startPoint x: 283, startPoint y: 165, endPoint x: 207, endPoint y: 158, distance: 76.8
click at [207, 158] on textarea "1. 解決傳統導盲磚缺陷：傳統導盲磚容易出現斷續、破損、被佔用或佈局不完整等問題，本設計透過數位化導盲系統取代實體鋪設，減少施工限制與後續維護困難，提升出行可…" at bounding box center [297, 185] width 315 height 69
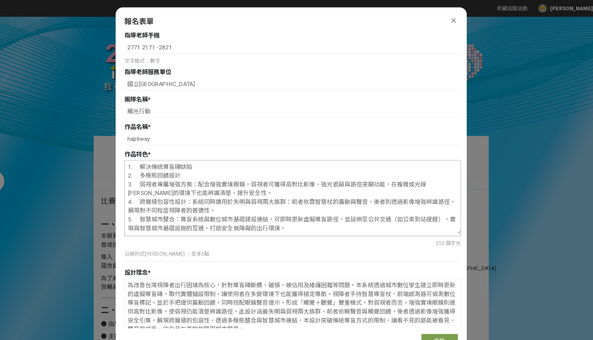
click at [201, 191] on textarea "1. 解決傳統導盲磚缺陷 2. 多模態回饋設計 3. 弱視者專屬增強方案：配合增強實境眼鏡，弱視者可獲得高對比影像、強光遮蔽與路徑突顯功能，在複雜或光線[PE…" at bounding box center [297, 185] width 315 height 69
drag, startPoint x: 199, startPoint y: 190, endPoint x: 237, endPoint y: 200, distance: 39.9
click at [237, 200] on textarea "1. 解決傳統導盲磚缺陷 2. 多模態回饋設計 3. 弱視者專屬增強方案：配合增強實境眼鏡，弱視者可獲得高對比影像、強光遮蔽與路徑突顯功能，在複雜或光線[PE…" at bounding box center [297, 185] width 315 height 69
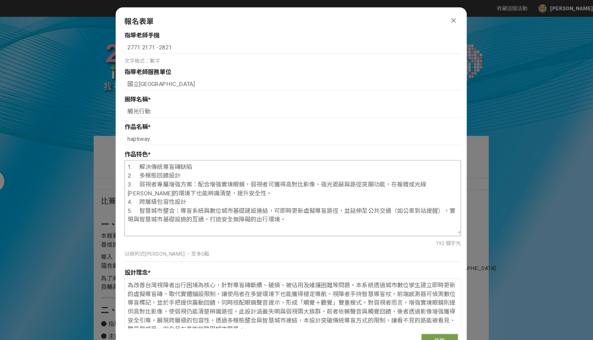
drag, startPoint x: 204, startPoint y: 172, endPoint x: 222, endPoint y: 179, distance: 19.0
click at [222, 179] on textarea "1. 解決傳統導盲磚缺陷 2. 多模態回饋設計 3. 弱視者專屬增強方案：配合增強實境眼鏡，弱視者可獲得高對比影像、強光遮蔽與路徑突顯功能，在複雜或光線[PE…" at bounding box center [297, 185] width 315 height 69
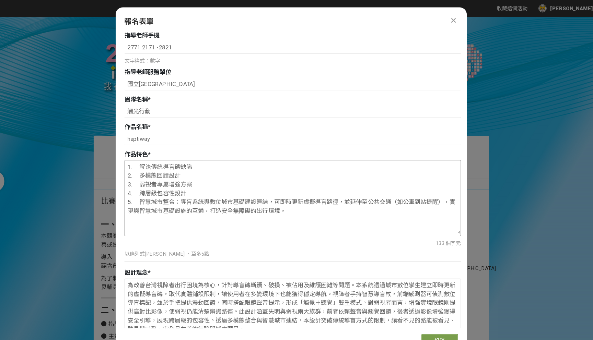
drag, startPoint x: 187, startPoint y: 188, endPoint x: 323, endPoint y: 211, distance: 137.3
click at [323, 211] on textarea "1. 解決傳統導盲磚缺陷 2. 多模態回饋設計 3. 弱視者專屬增強方案 4. 跨層級包容性設計 5. 智慧城市整合：導盲系統與數位城市基礎建設連結，可即時更…" at bounding box center [297, 185] width 315 height 69
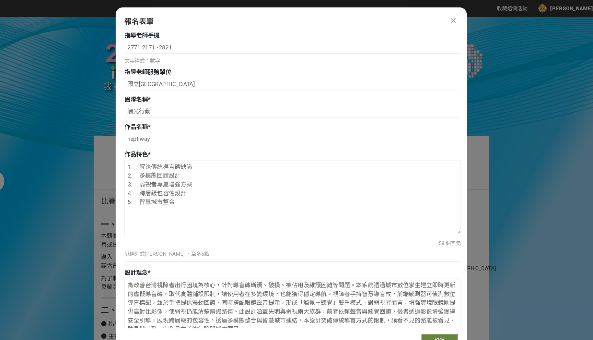
type textarea "1. 解決傳統導盲磚缺陷 2. 多模態回饋設計 3. 弱視者專屬增強方案 4. 跨層級包容性設計 5. 智慧城市整合"
click at [435, 315] on button "投稿" at bounding box center [436, 320] width 34 height 12
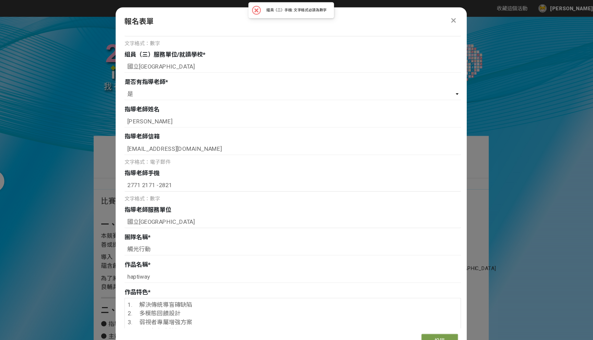
scroll to position [368, 0]
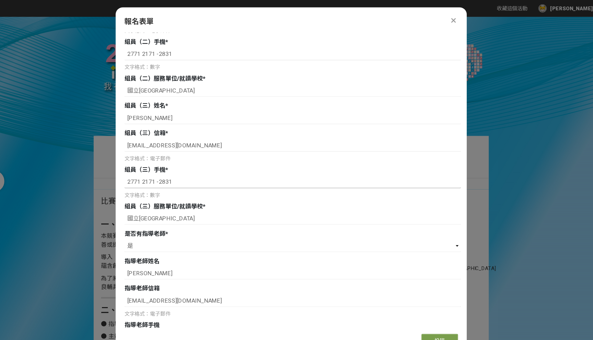
click at [226, 172] on input "2771 2171 -2831" at bounding box center [298, 171] width 316 height 12
click at [172, 172] on input "2771 2171 -2831" at bounding box center [298, 171] width 316 height 12
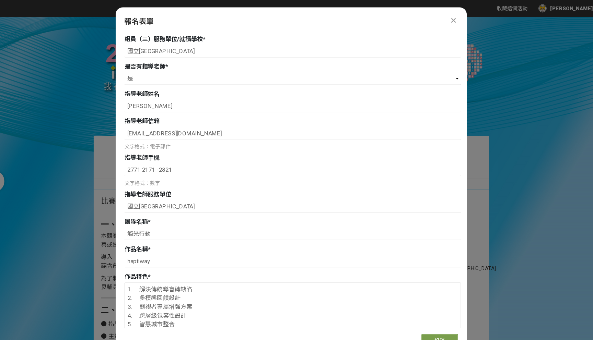
scroll to position [487, 0]
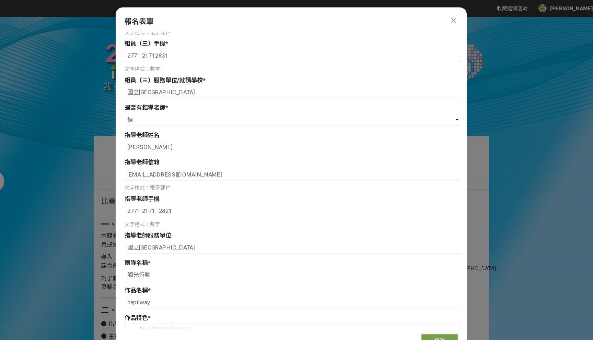
type input "2771 21712831"
drag, startPoint x: 192, startPoint y: 194, endPoint x: 168, endPoint y: 193, distance: 23.7
click at [168, 194] on input "2771 2171 -2821" at bounding box center [298, 198] width 316 height 12
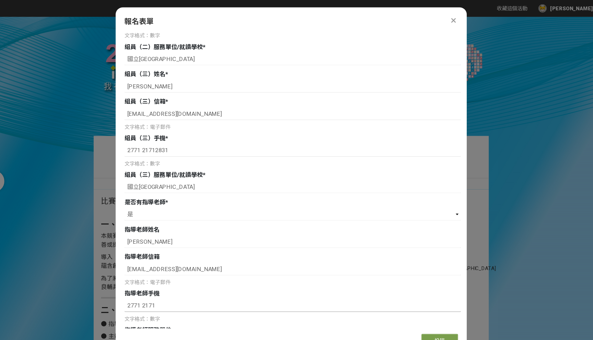
scroll to position [291, 0]
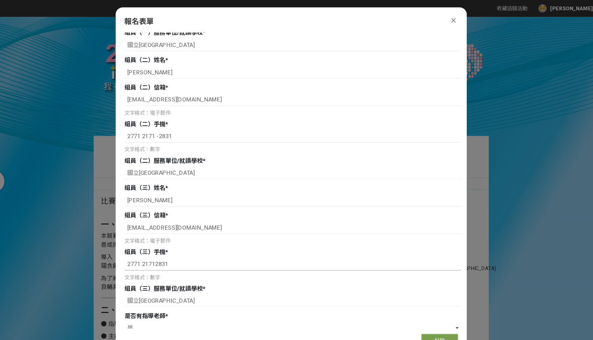
type input "2771 2171"
drag, startPoint x: 183, startPoint y: 248, endPoint x: 169, endPoint y: 246, distance: 14.6
click at [169, 246] on input "2771 21712831" at bounding box center [298, 248] width 316 height 12
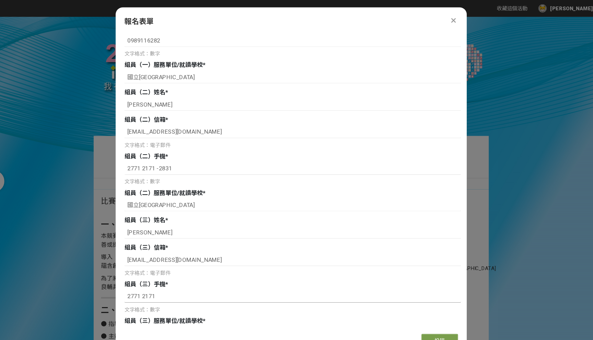
scroll to position [247, 0]
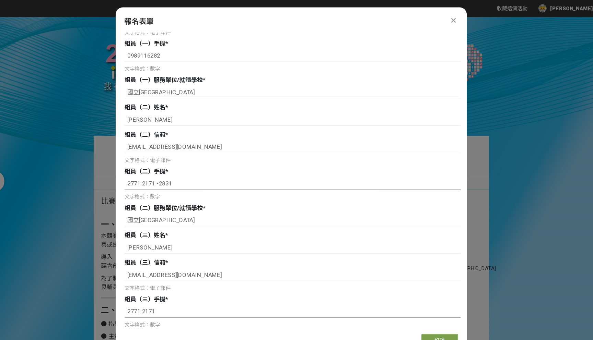
type input "2771 2171"
drag, startPoint x: 187, startPoint y: 170, endPoint x: 168, endPoint y: 169, distance: 18.9
click at [168, 169] on input "2771 2171 -2831" at bounding box center [298, 173] width 316 height 12
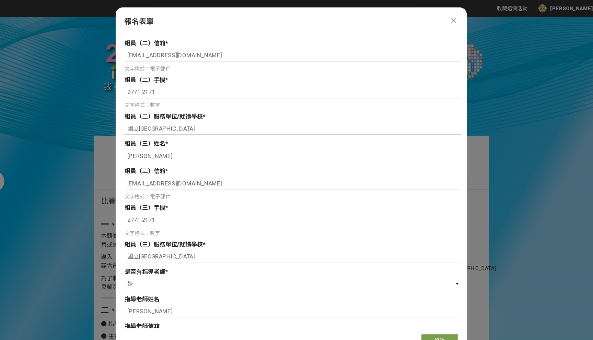
scroll to position [388, 0]
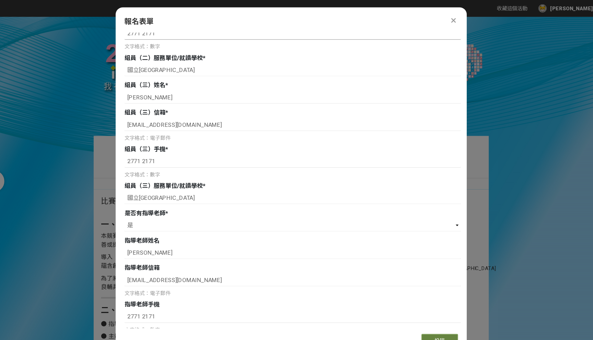
type input "2771 2171"
click at [431, 315] on button "投稿" at bounding box center [436, 320] width 34 height 12
click at [156, 152] on input "2771 2171" at bounding box center [298, 152] width 316 height 12
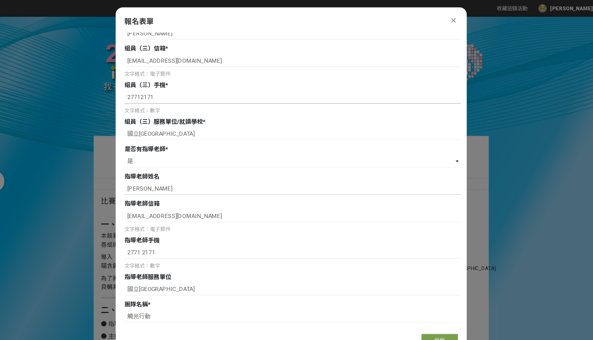
scroll to position [458, 0]
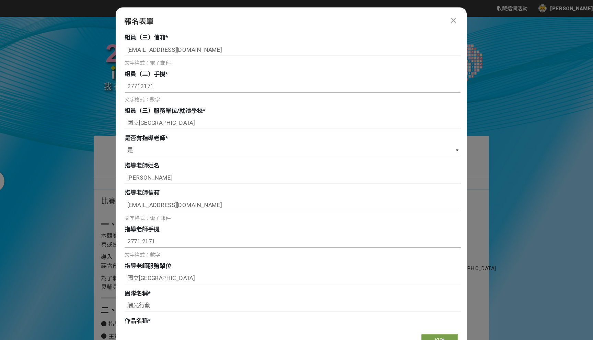
type input "27712171"
click at [157, 227] on input "2771 2171" at bounding box center [298, 227] width 316 height 12
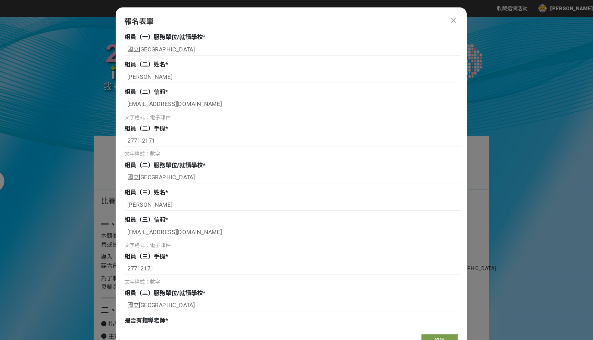
scroll to position [228, 0]
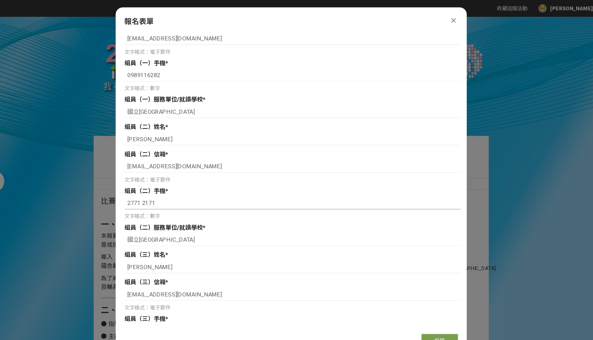
type input "27712171"
click at [157, 191] on input "2771 2171" at bounding box center [298, 191] width 316 height 12
type input "27712171"
click at [425, 314] on button "投稿" at bounding box center [436, 320] width 34 height 12
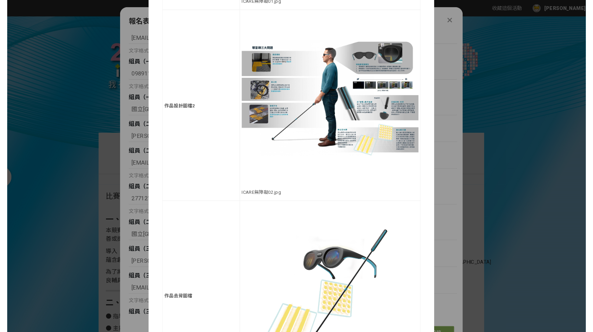
scroll to position [692, 0]
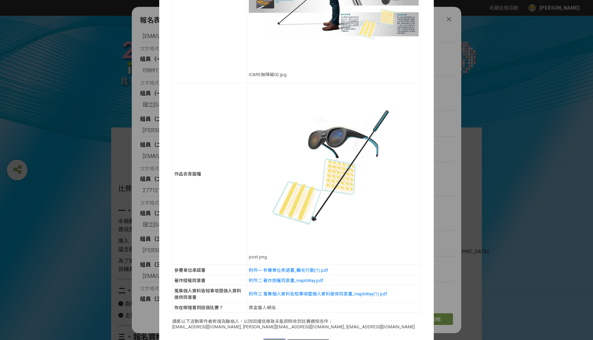
click at [276, 340] on button "確認送出" at bounding box center [274, 345] width 21 height 10
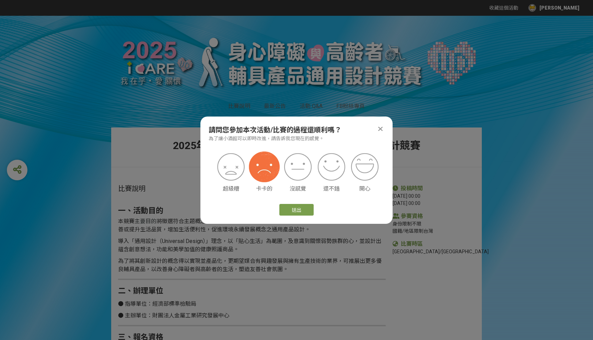
click at [267, 173] on img at bounding box center [264, 167] width 31 height 31
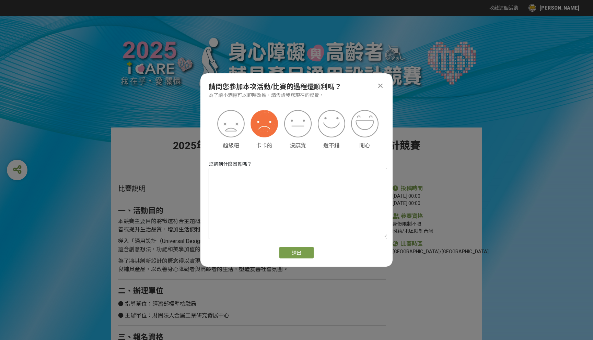
click at [302, 221] on textarea at bounding box center [298, 202] width 178 height 69
click at [220, 174] on textarea "沒有錯誤提示" at bounding box center [298, 202] width 178 height 69
type textarea "錯誤沒有立即提示"
click at [294, 249] on button "送出" at bounding box center [296, 253] width 34 height 12
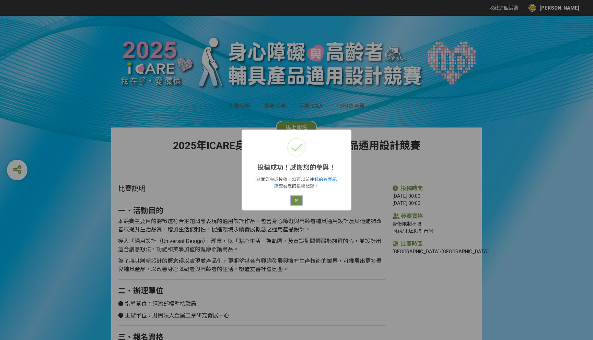
click at [298, 200] on button "好" at bounding box center [296, 201] width 11 height 10
